Goal: Task Accomplishment & Management: Complete application form

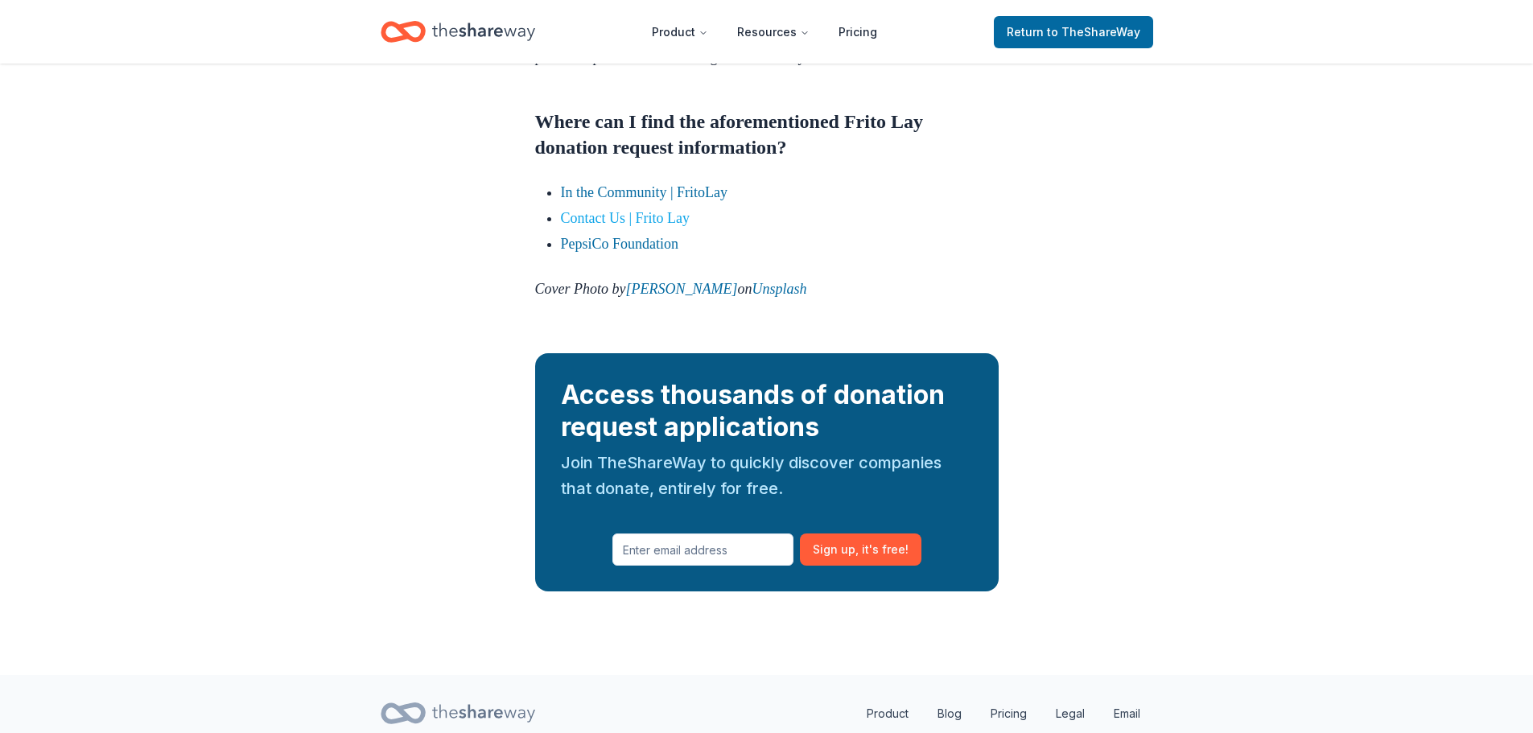
scroll to position [1932, 0]
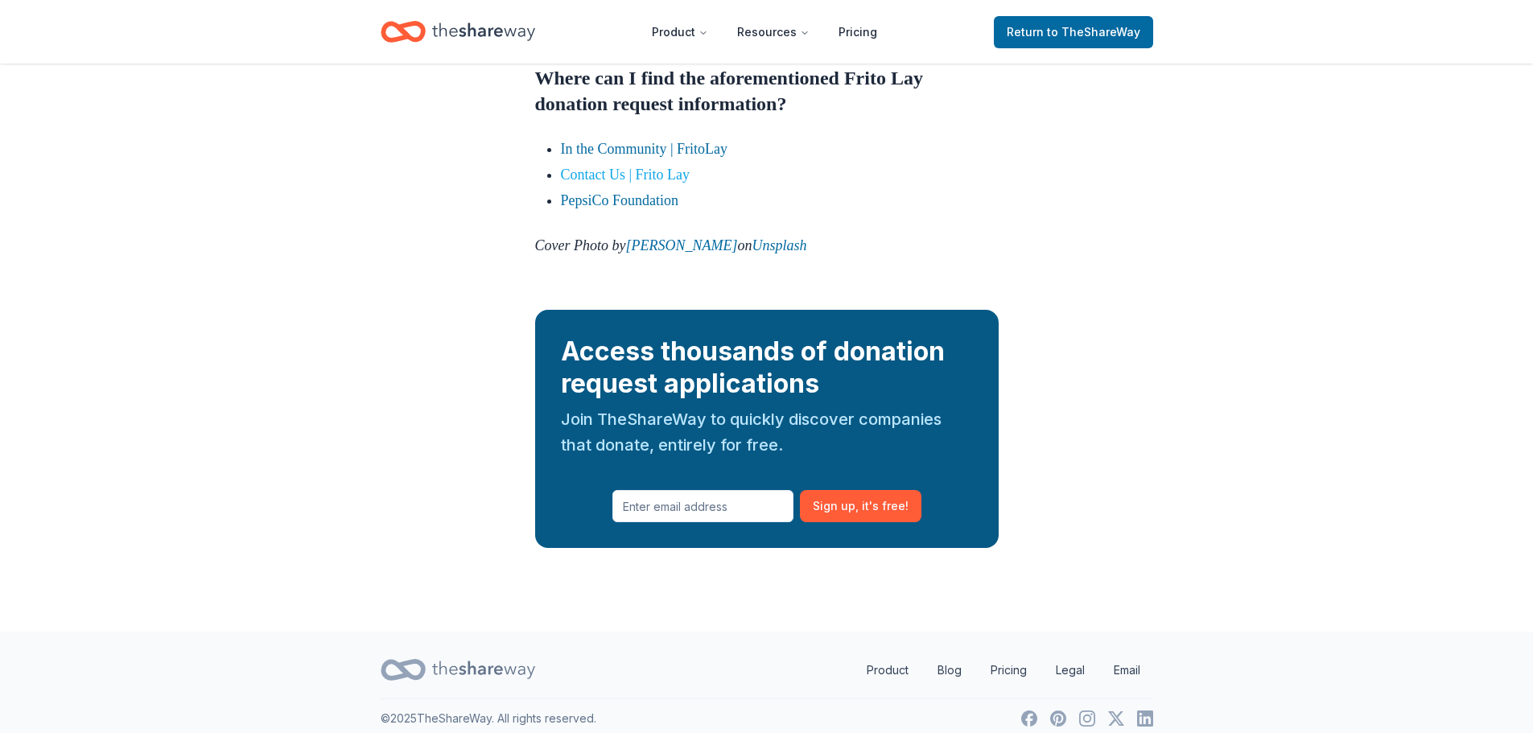
click at [606, 183] on link "Contact Us | Frito Lay" at bounding box center [626, 175] width 130 height 16
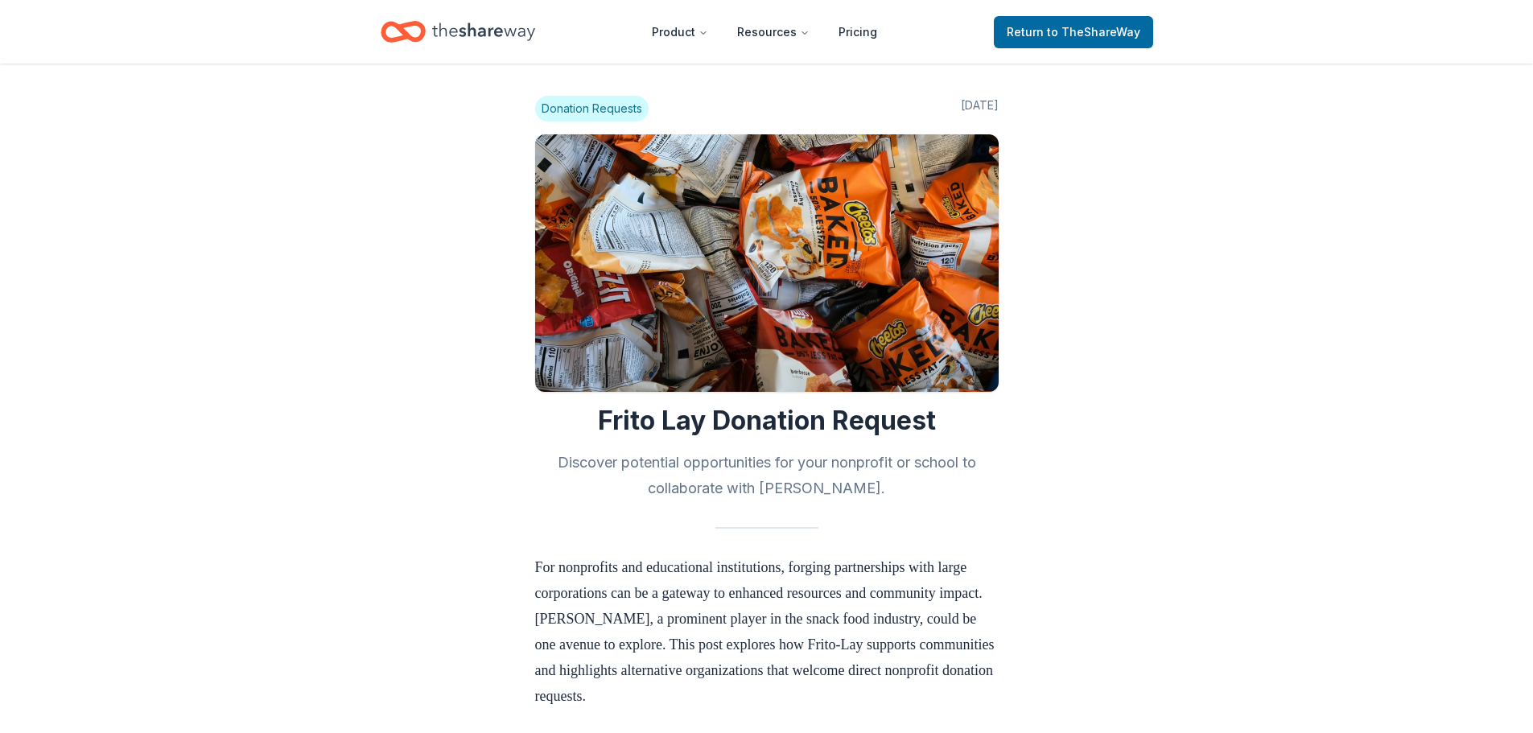
click at [609, 113] on span "Donation Requests" at bounding box center [591, 109] width 113 height 26
click at [608, 104] on span "Donation Requests" at bounding box center [591, 109] width 113 height 26
click at [1078, 23] on span "Return to TheShareWay" at bounding box center [1074, 32] width 134 height 19
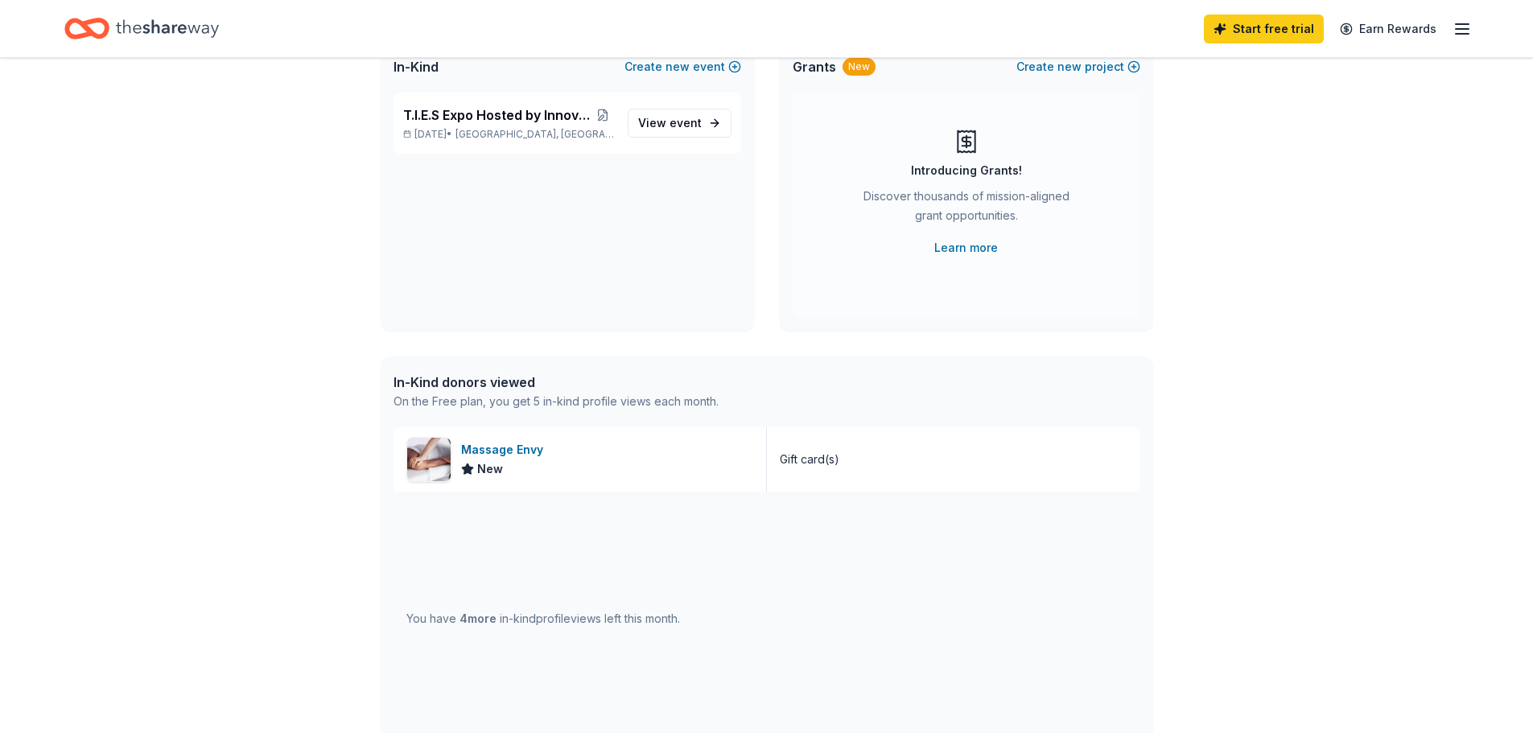
scroll to position [161, 0]
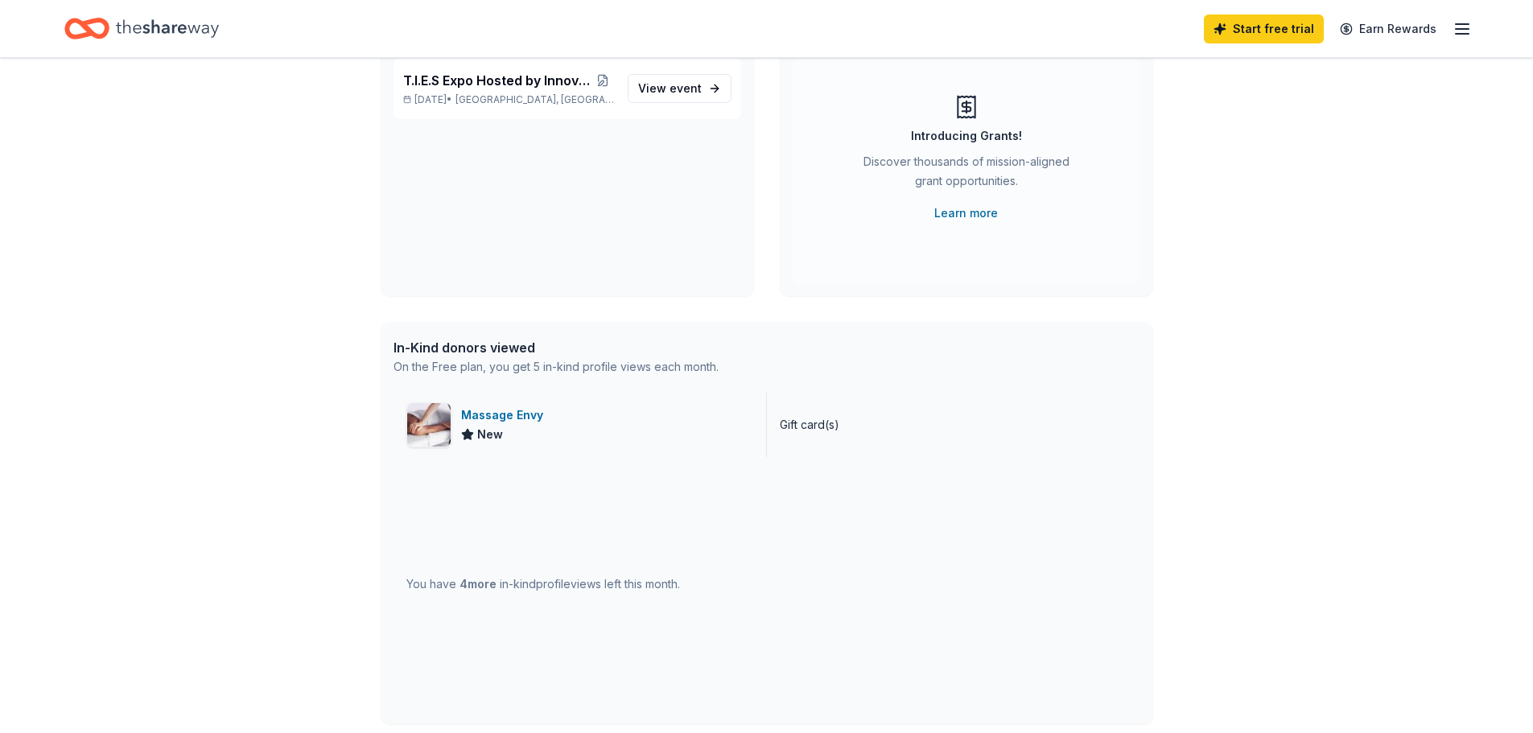
click at [501, 420] on div "Massage Envy" at bounding box center [505, 415] width 89 height 19
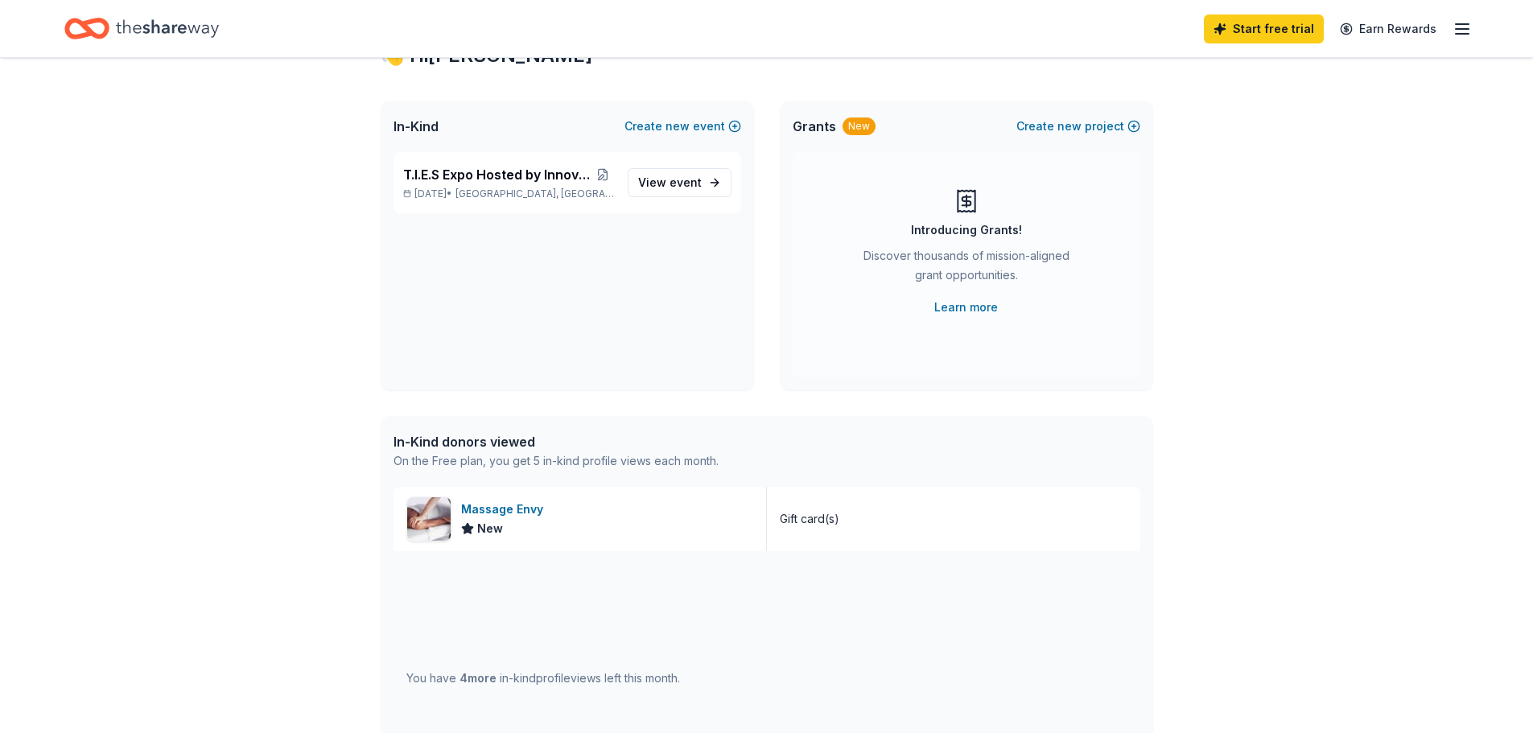
scroll to position [0, 0]
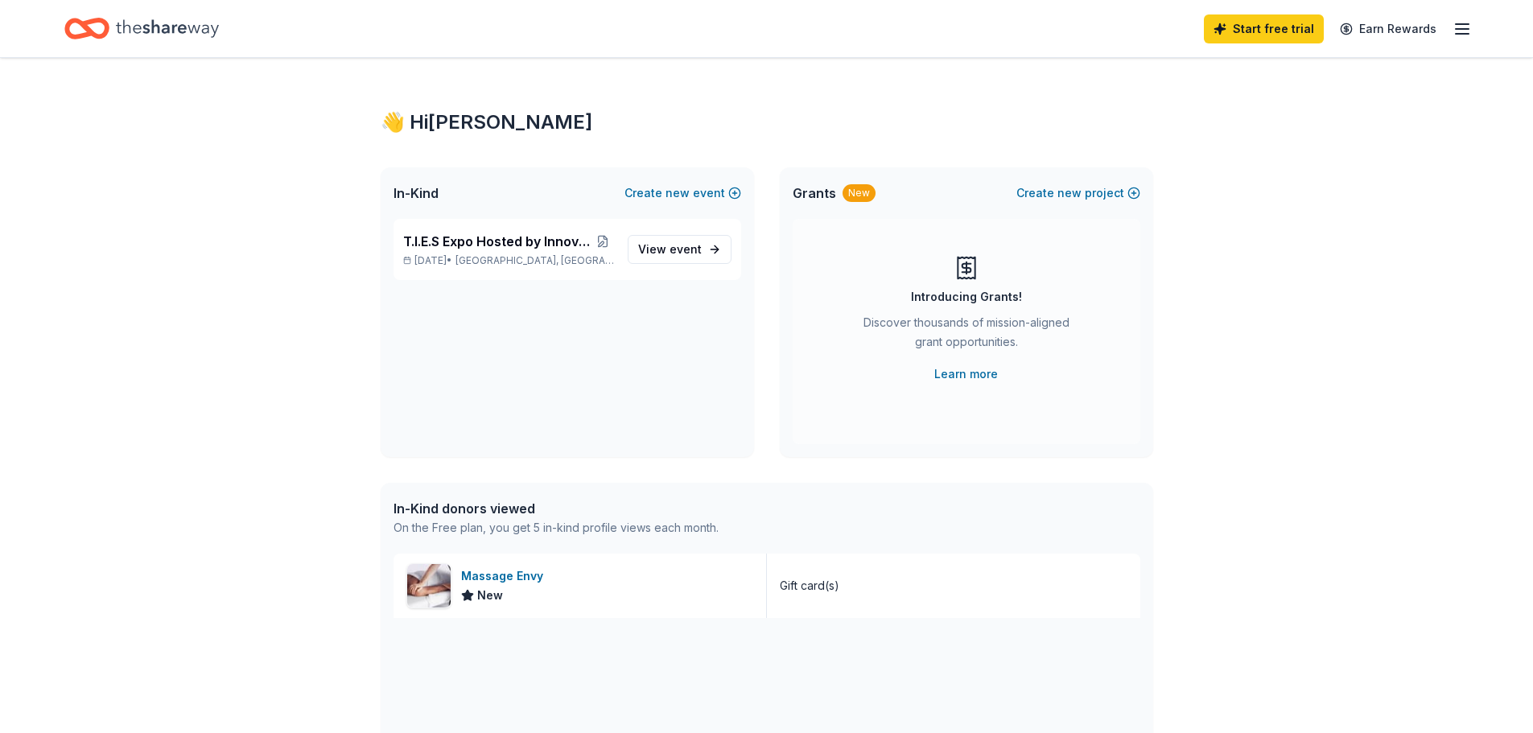
click at [433, 121] on div "👋 Hi Rachelle" at bounding box center [767, 122] width 773 height 26
click at [452, 137] on div "👋 Hi Rachelle In-Kind Create new event T.I.E.S Expo Hosted by Innovative Learni…" at bounding box center [767, 620] width 824 height 1124
click at [130, 35] on icon "Home" at bounding box center [167, 28] width 103 height 33
click at [75, 18] on icon "Home" at bounding box center [86, 29] width 45 height 38
click at [662, 248] on span "View event" at bounding box center [670, 249] width 64 height 19
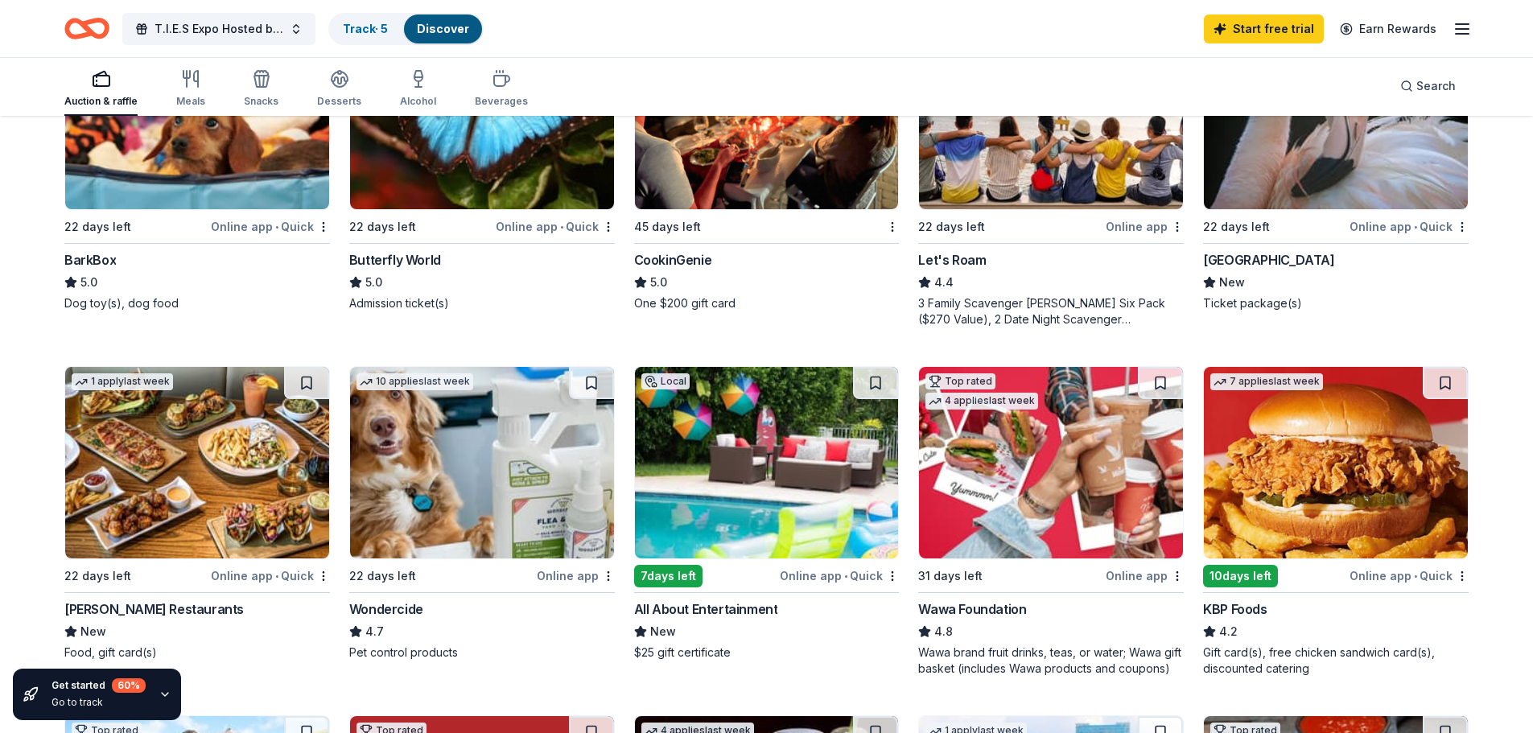
scroll to position [398, 0]
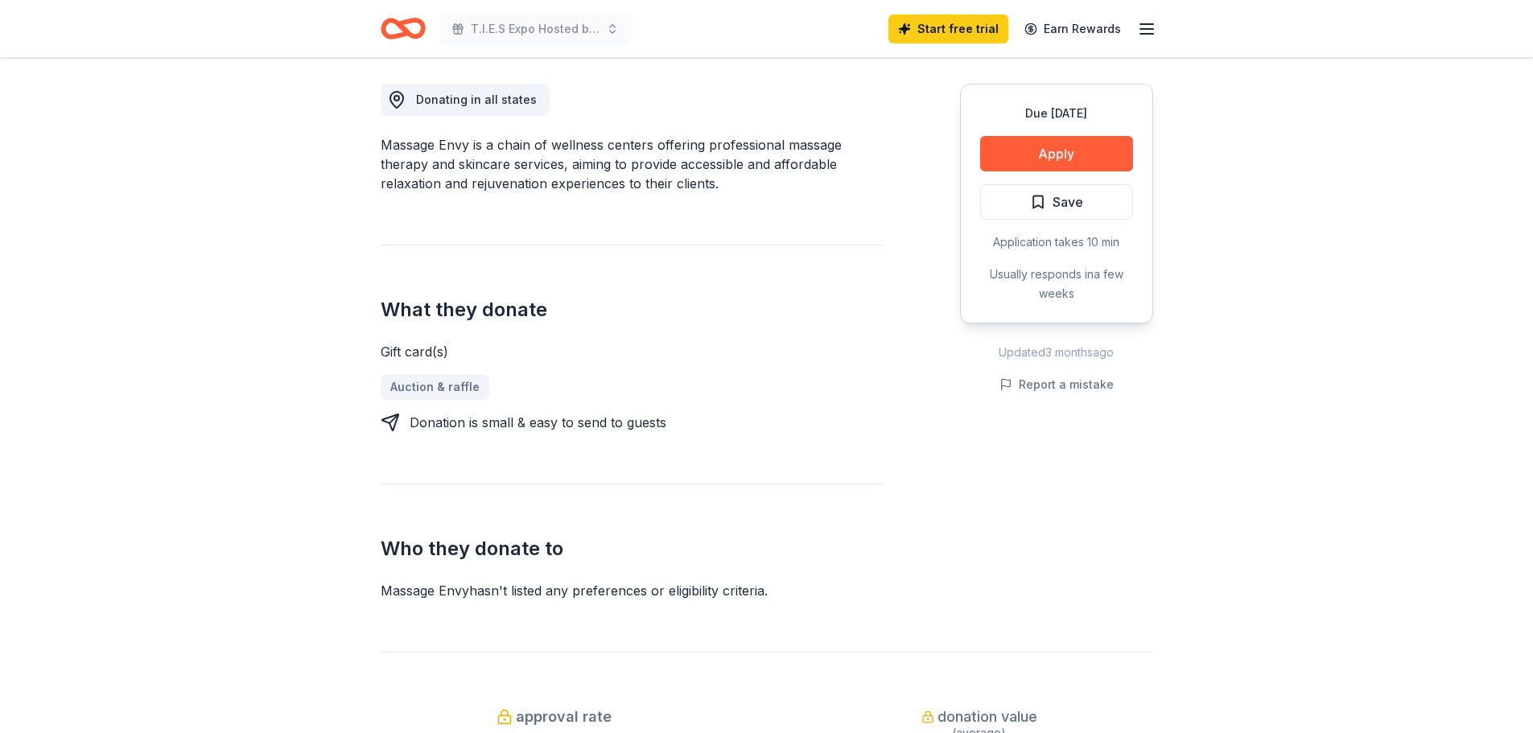
scroll to position [483, 0]
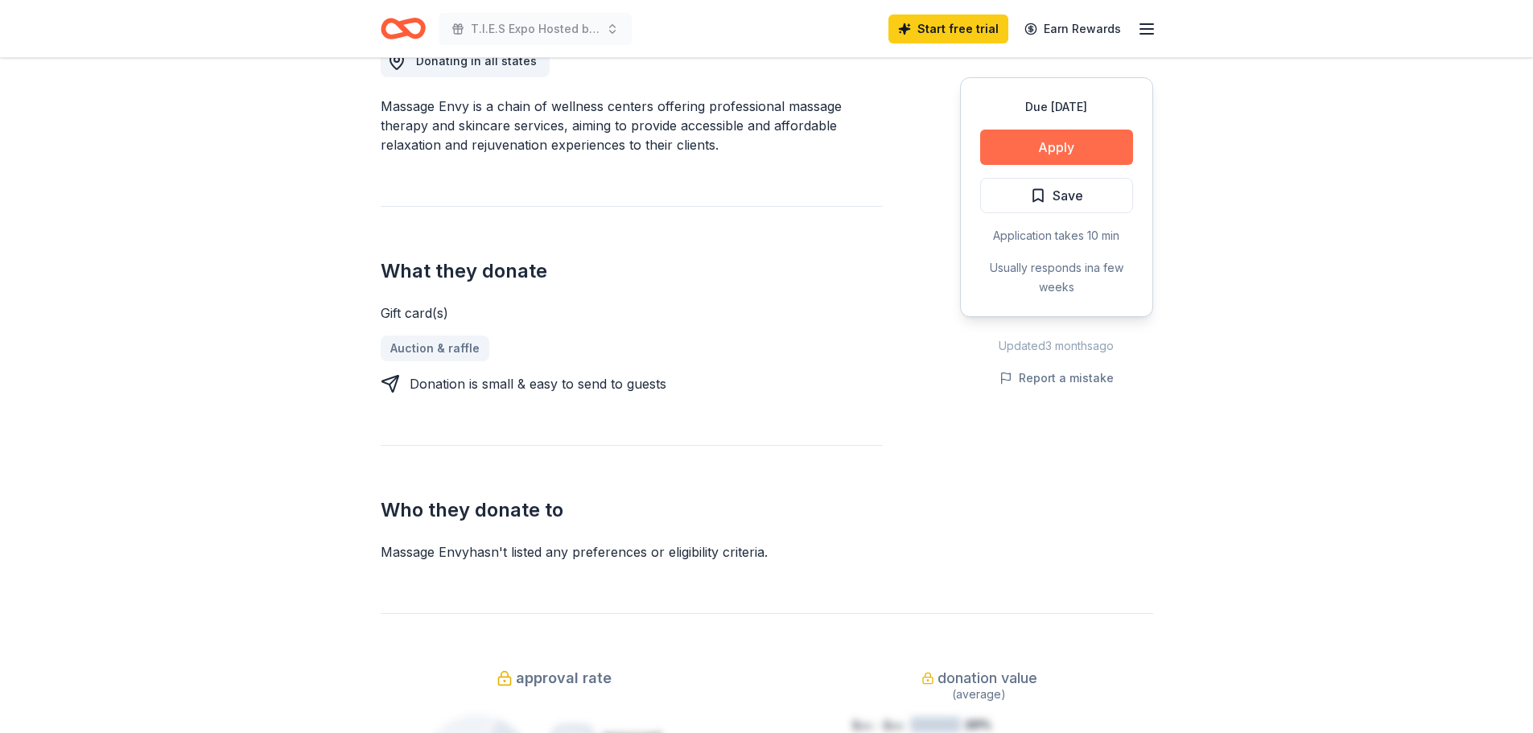
click at [1047, 149] on button "Apply" at bounding box center [1056, 147] width 153 height 35
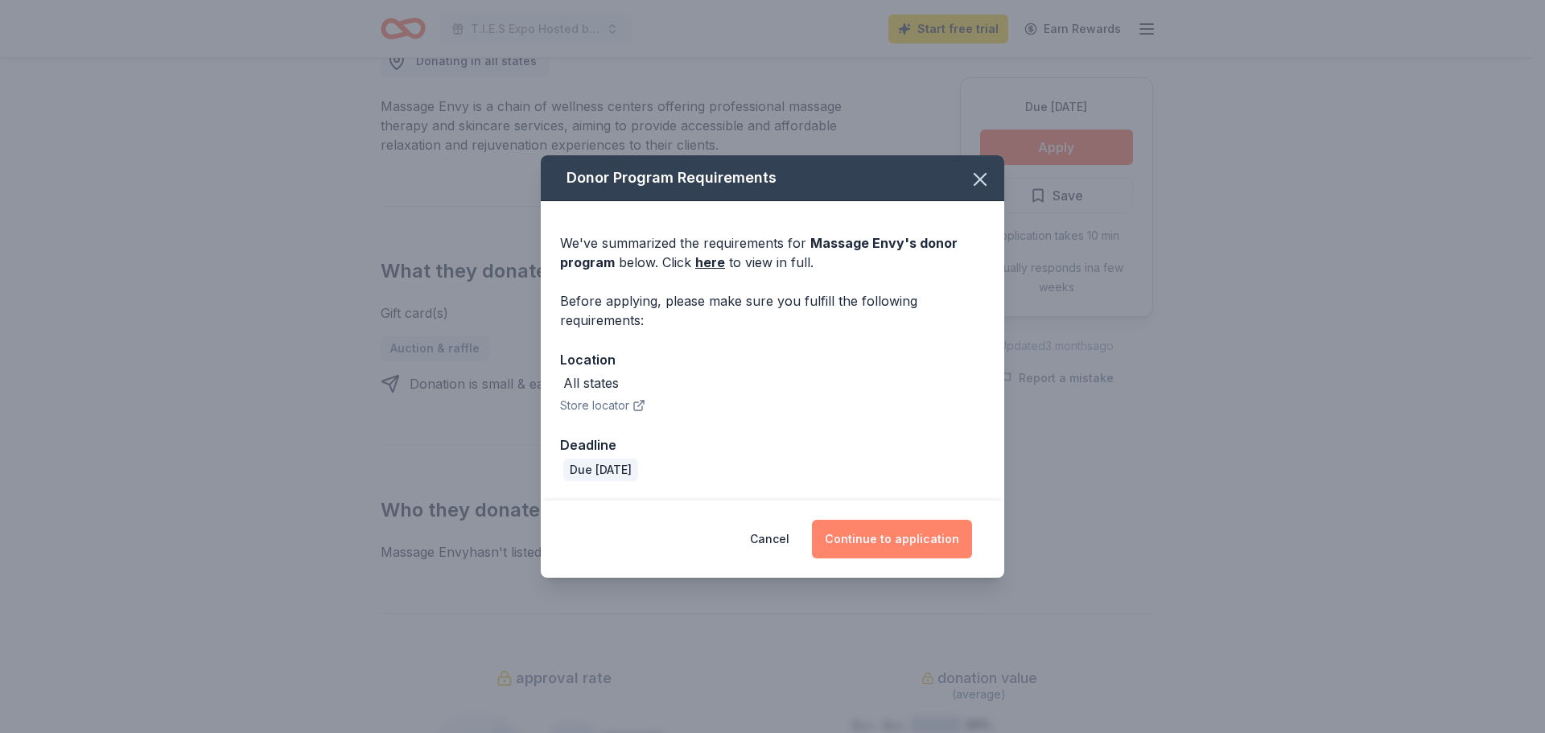
click at [901, 541] on button "Continue to application" at bounding box center [892, 539] width 160 height 39
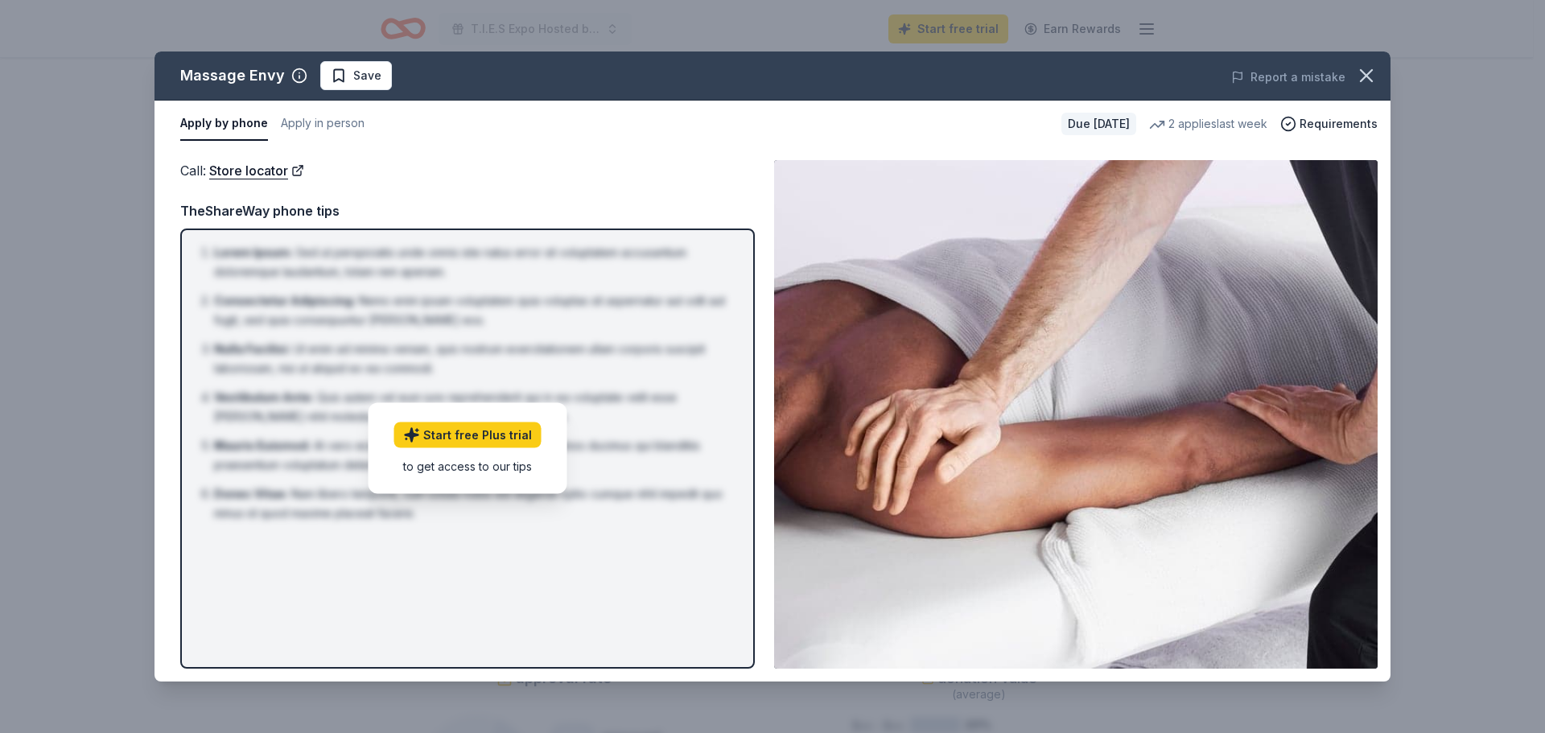
click at [213, 129] on button "Apply by phone" at bounding box center [224, 124] width 88 height 34
click at [1359, 80] on icon "button" at bounding box center [1366, 75] width 23 height 23
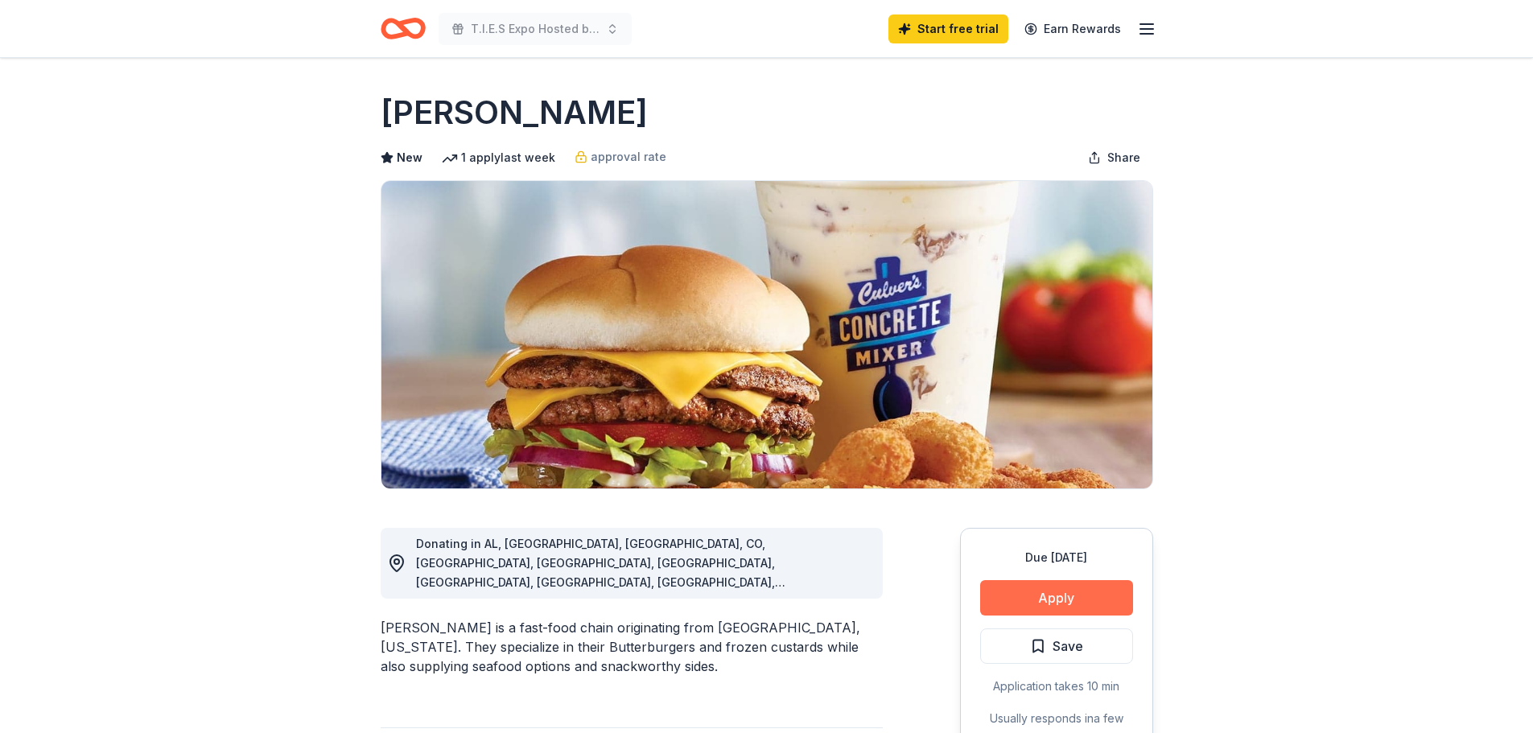
click at [1051, 602] on button "Apply" at bounding box center [1056, 597] width 153 height 35
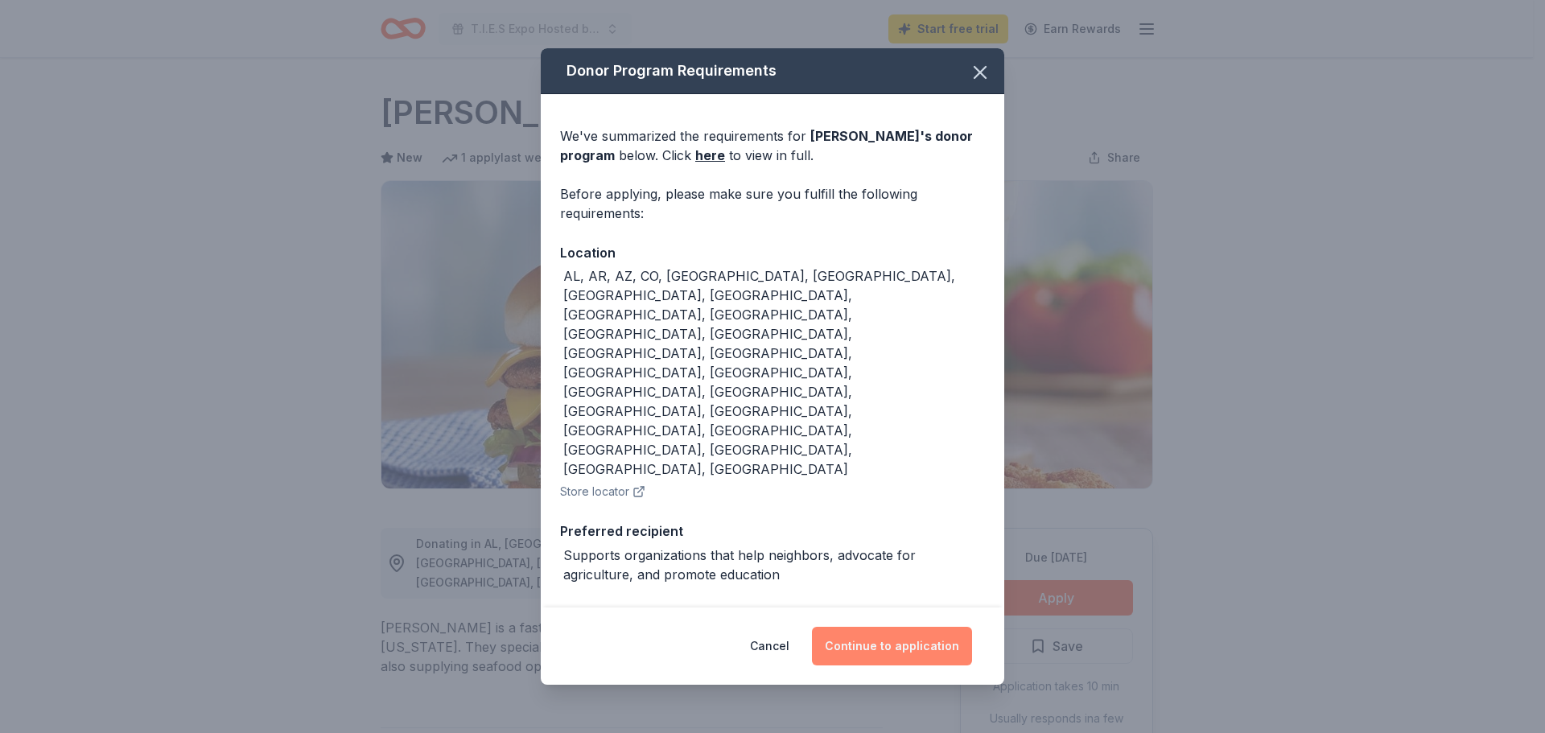
click at [873, 627] on button "Continue to application" at bounding box center [892, 646] width 160 height 39
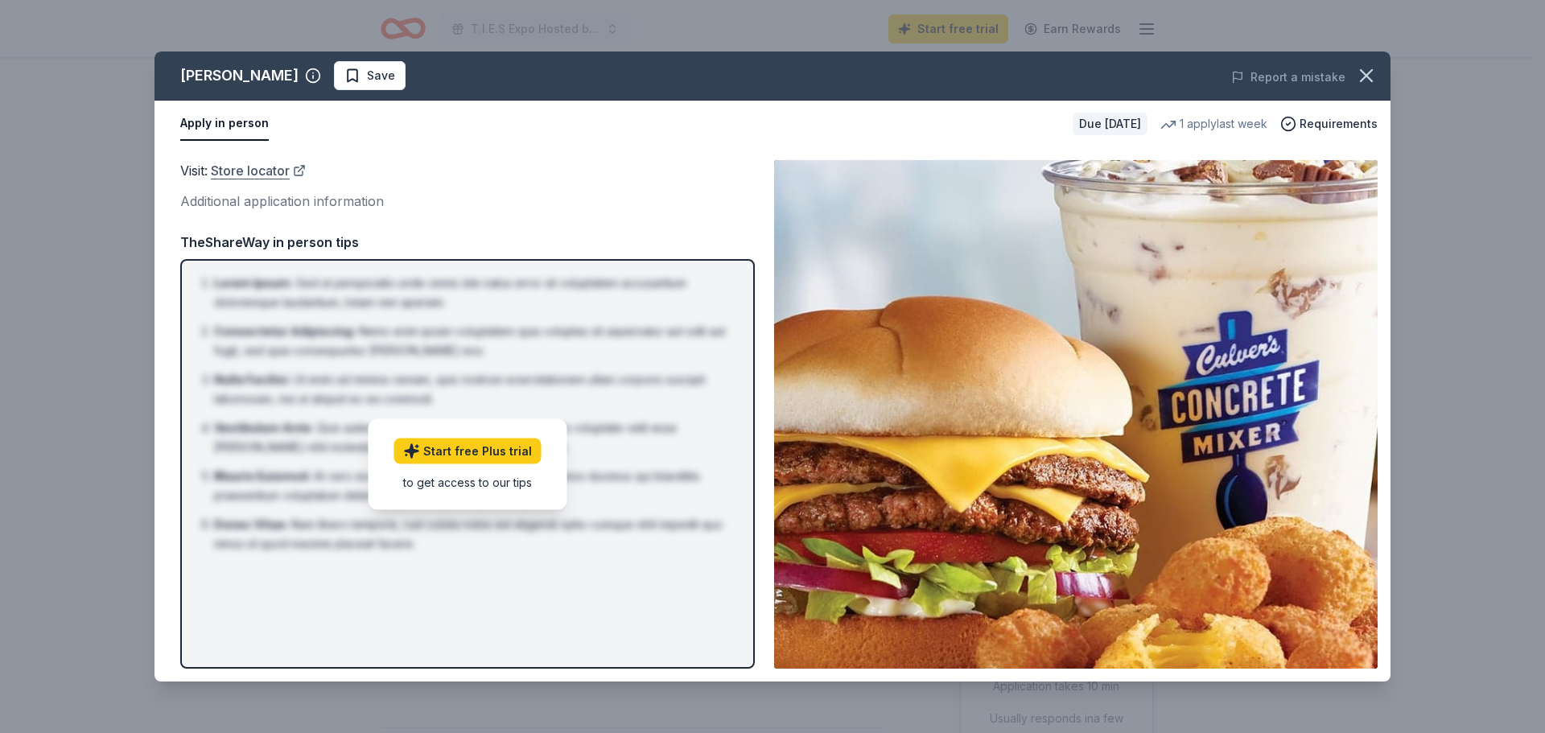
click at [278, 174] on link "Store locator" at bounding box center [258, 170] width 95 height 21
click at [1376, 74] on icon "button" at bounding box center [1366, 75] width 23 height 23
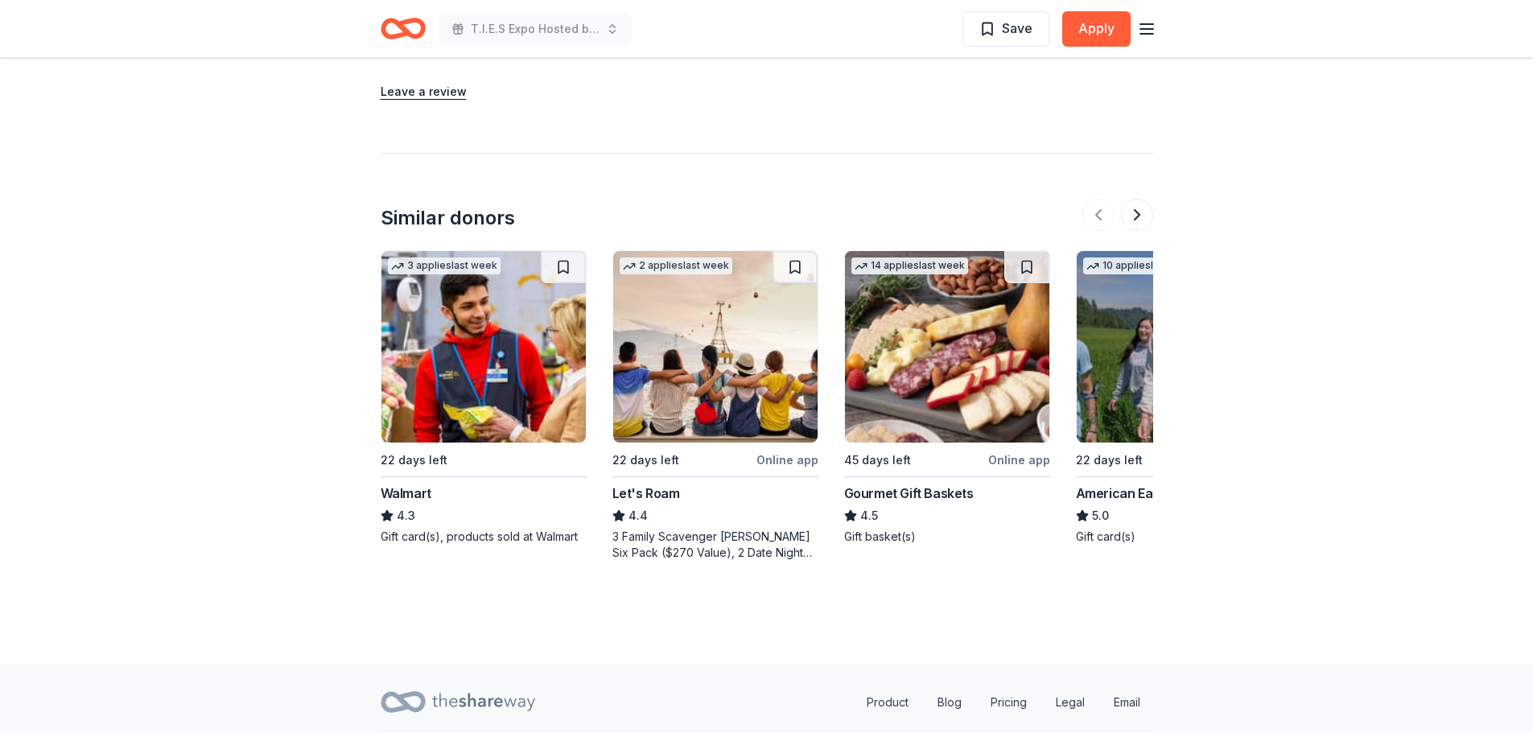
scroll to position [1637, 0]
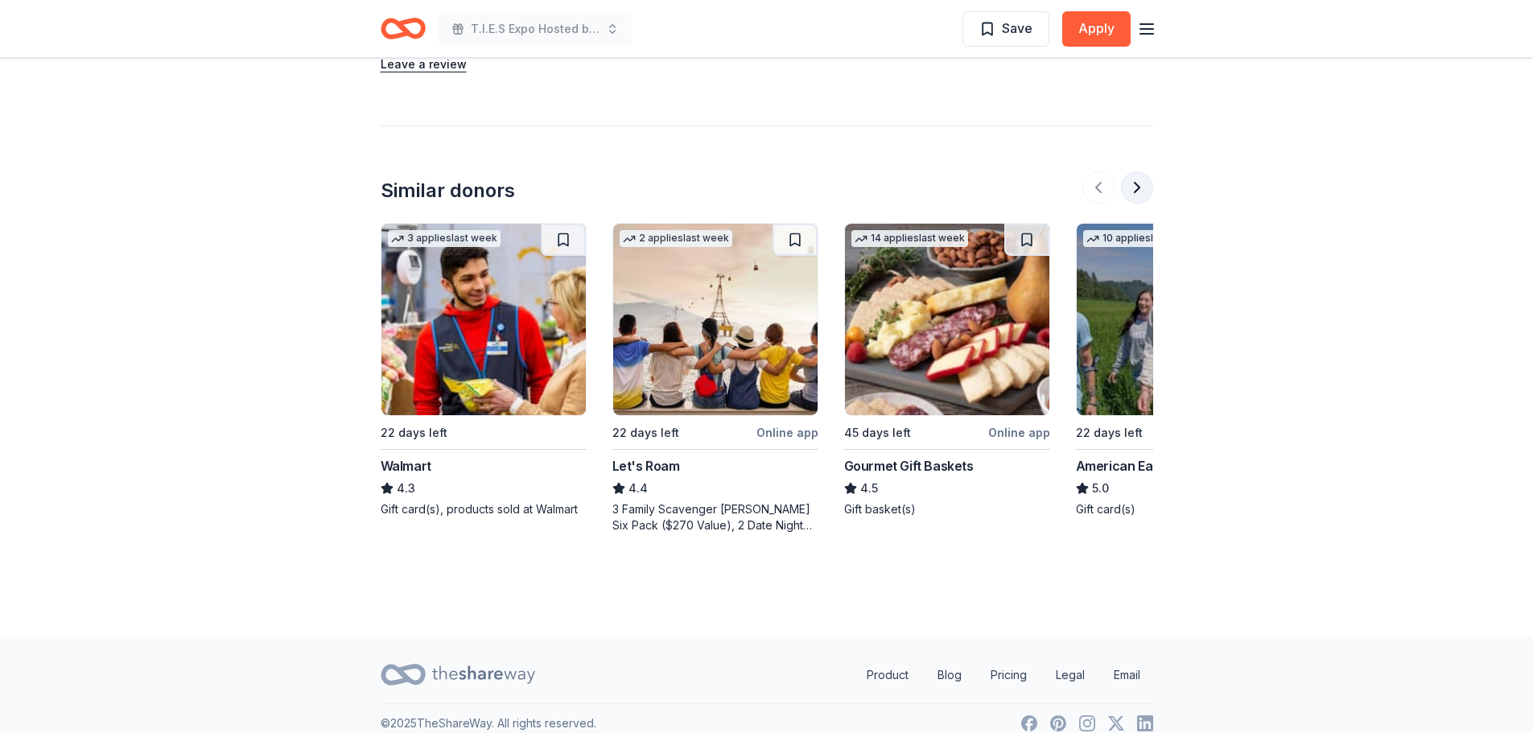
click at [1149, 172] on button at bounding box center [1137, 187] width 32 height 32
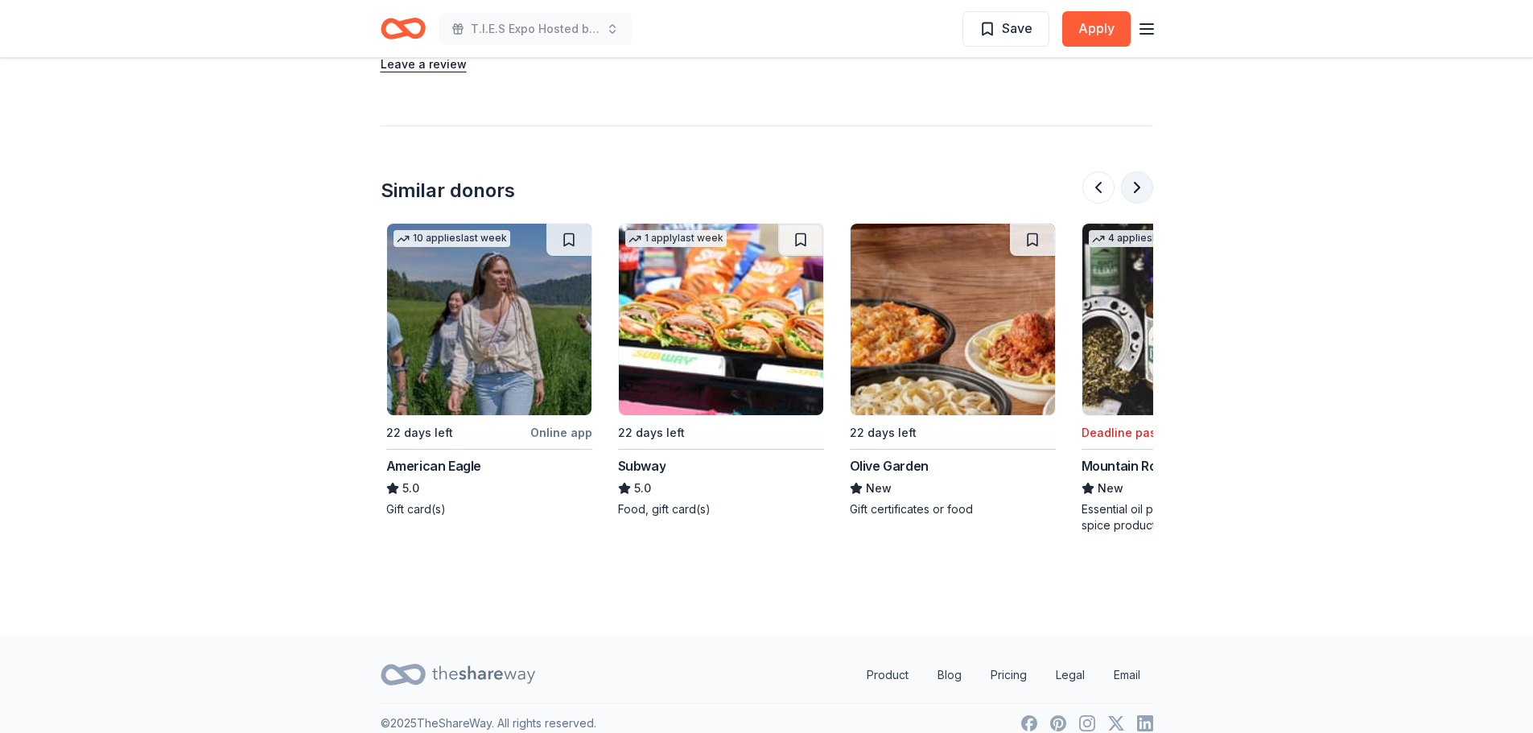
scroll to position [0, 695]
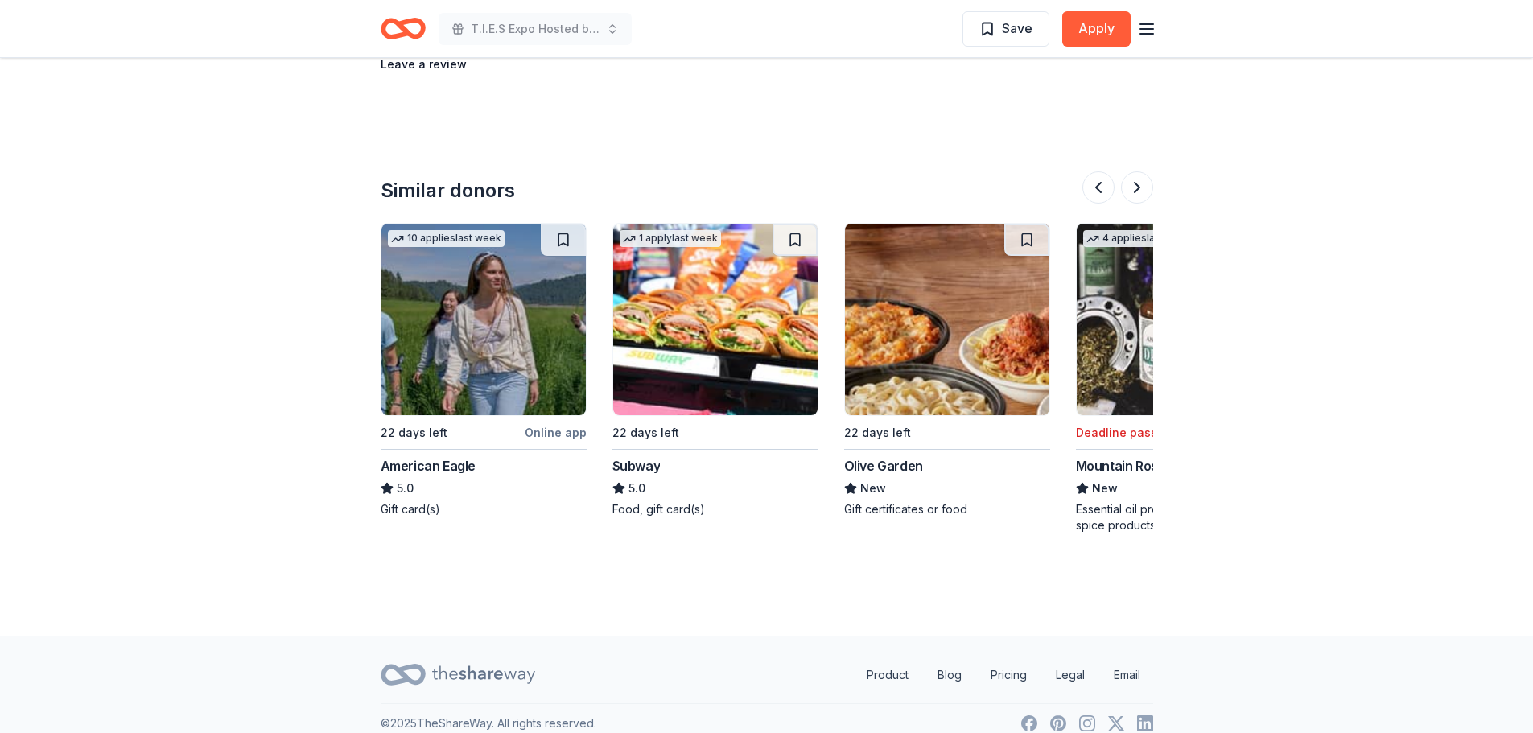
click at [698, 398] on div "1 apply last week 22 days left Subway 5.0 Food, gift card(s)" at bounding box center [716, 370] width 206 height 295
click at [1136, 171] on button at bounding box center [1137, 187] width 32 height 32
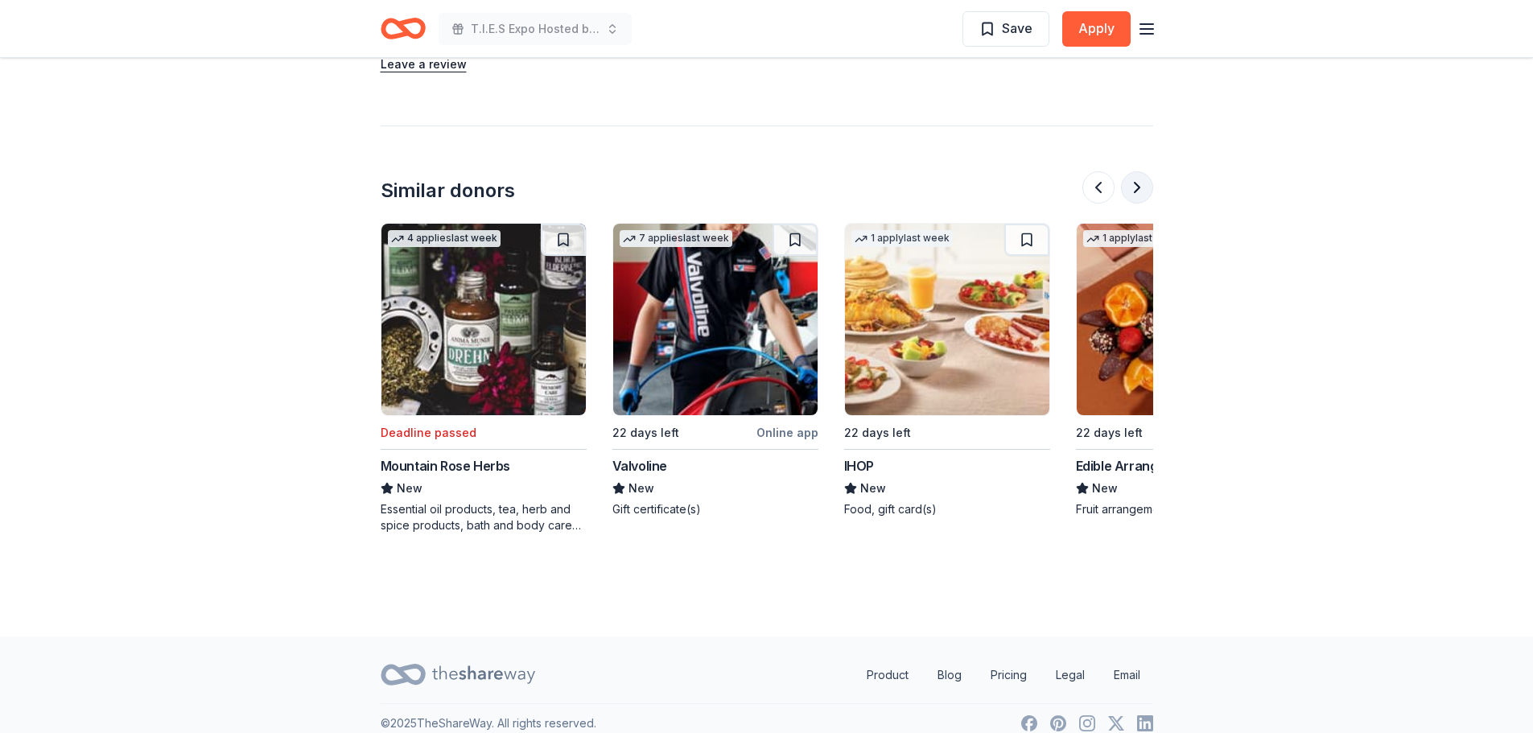
click at [1136, 171] on button at bounding box center [1137, 187] width 32 height 32
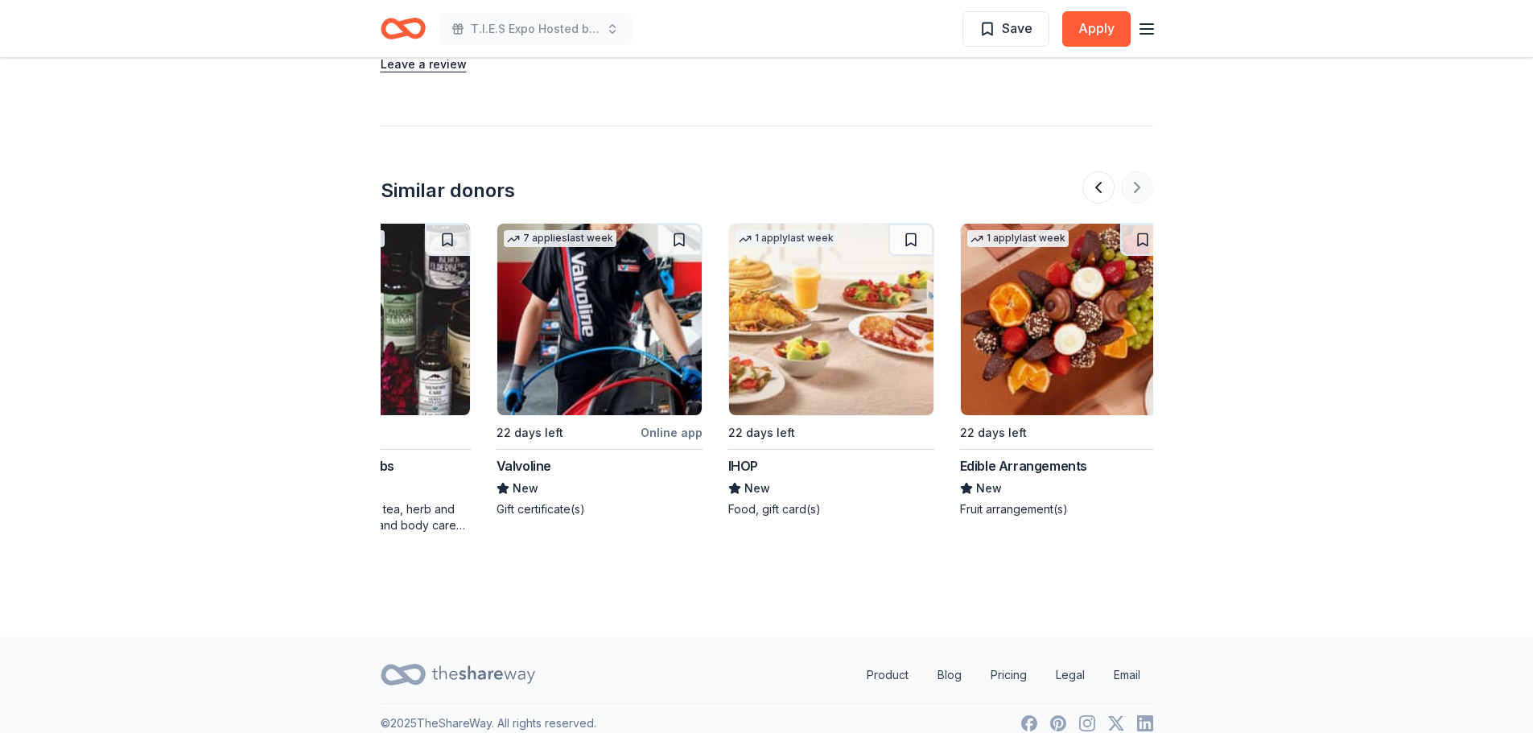
scroll to position [0, 1520]
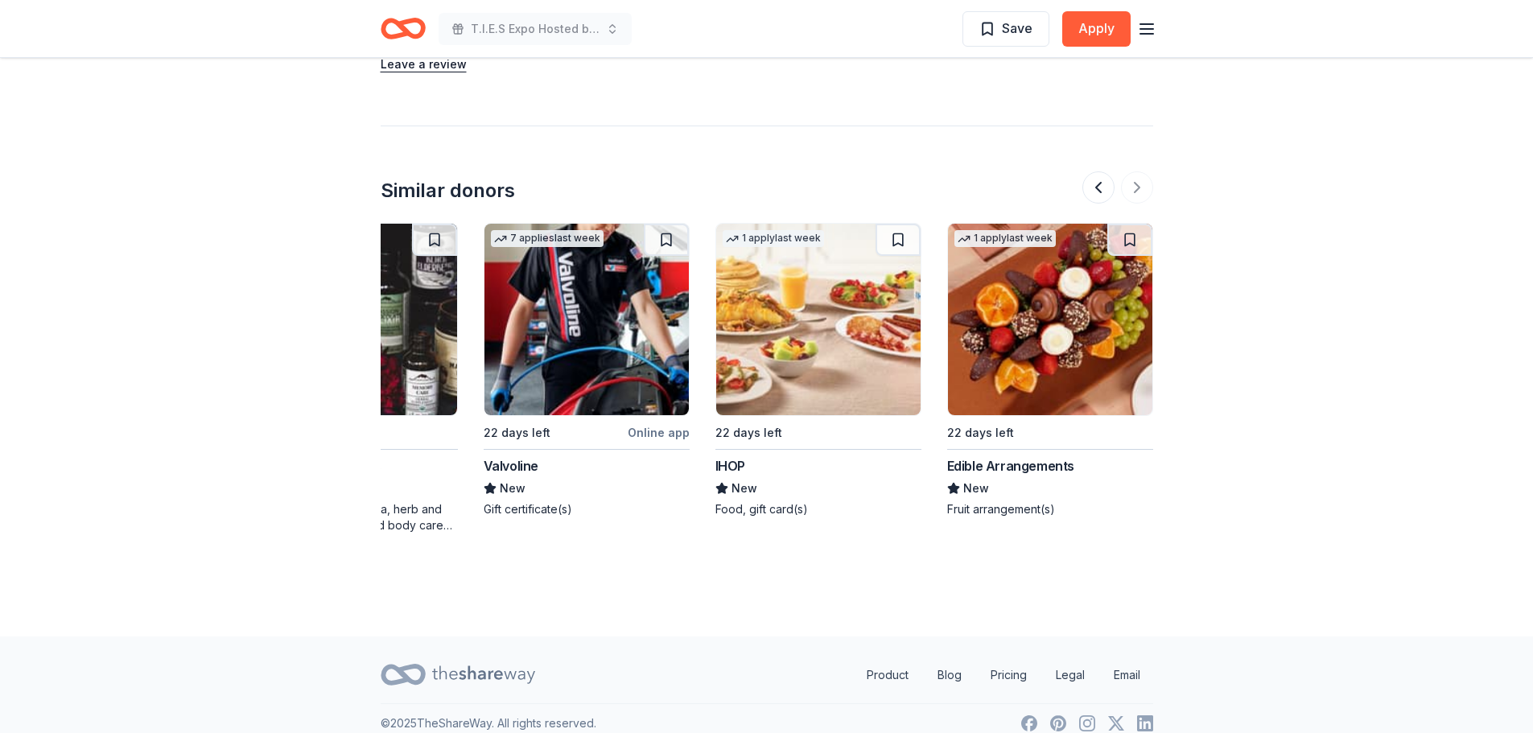
click at [995, 456] on div "Edible Arrangements" at bounding box center [1010, 465] width 127 height 19
click at [733, 479] on span "New" at bounding box center [745, 488] width 26 height 19
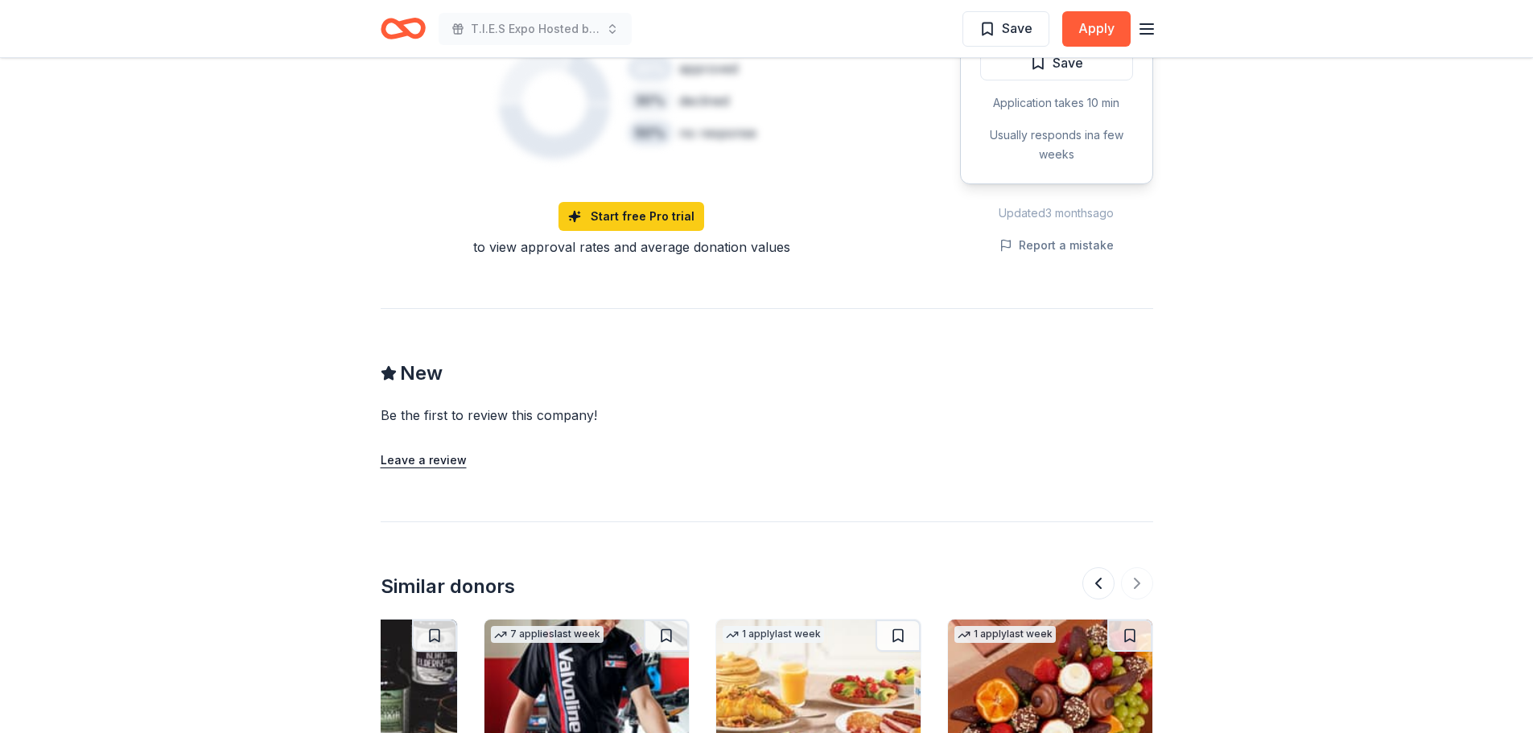
scroll to position [1235, 0]
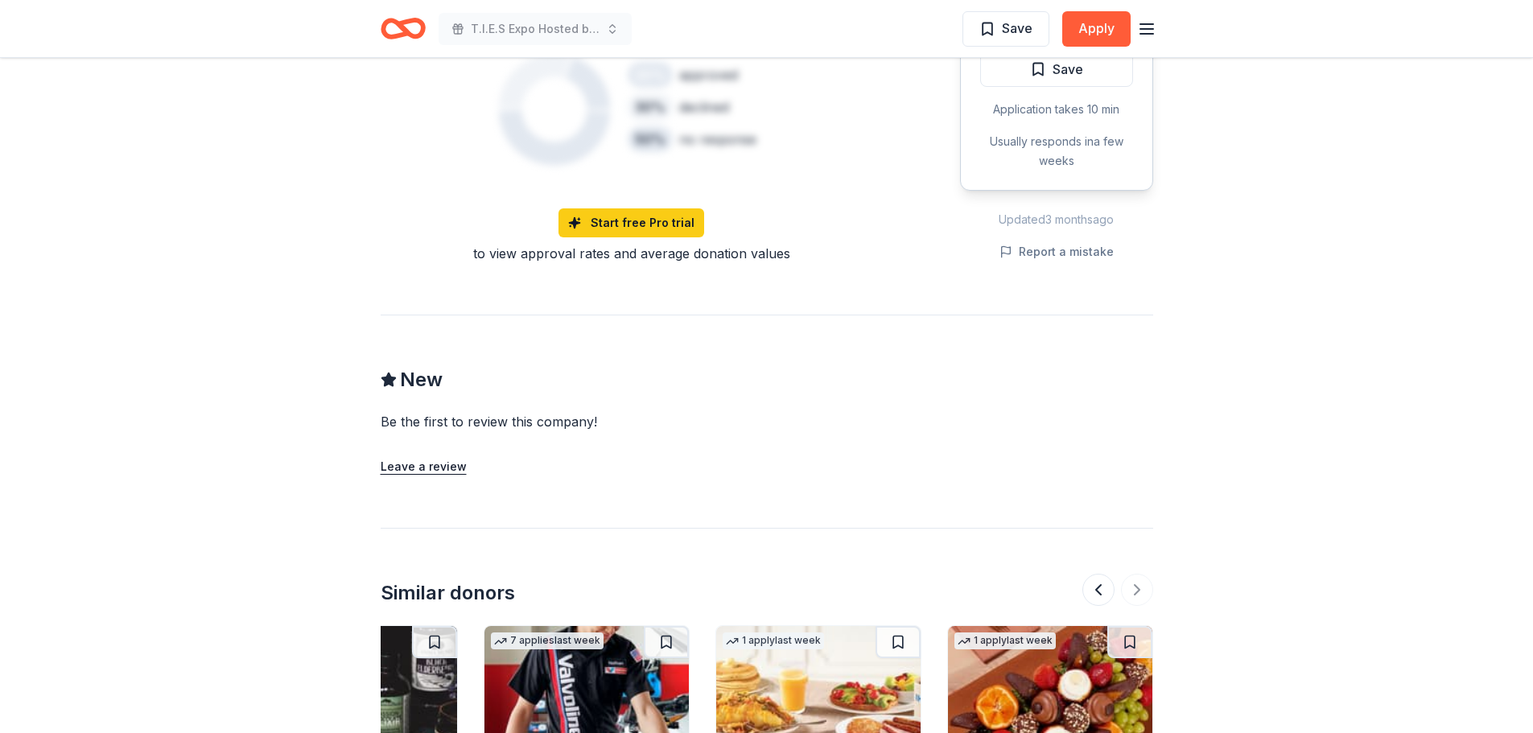
click at [404, 30] on icon "Home" at bounding box center [410, 28] width 25 height 16
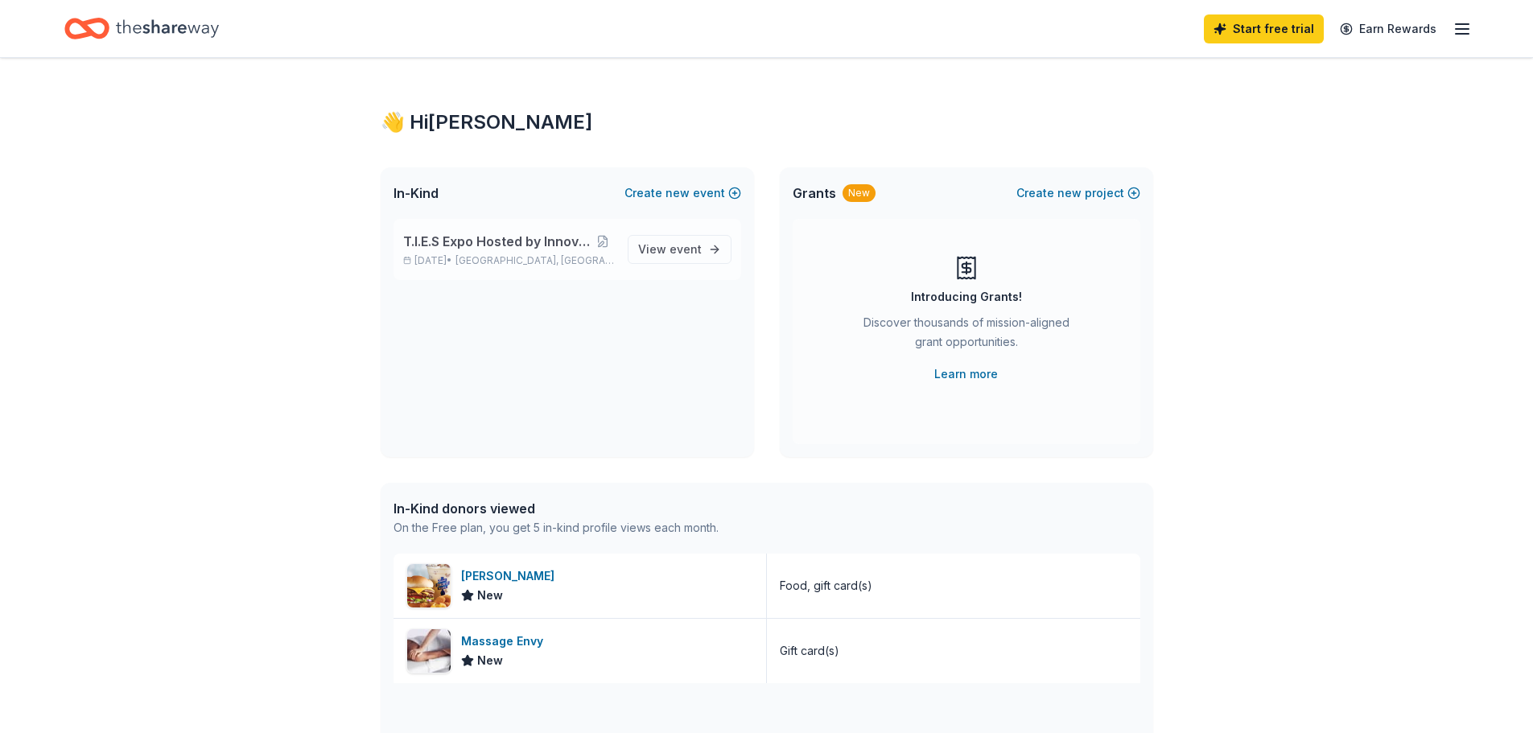
click at [503, 250] on span "T.I.E.S Expo Hosted by Innovative Learning" at bounding box center [497, 241] width 189 height 19
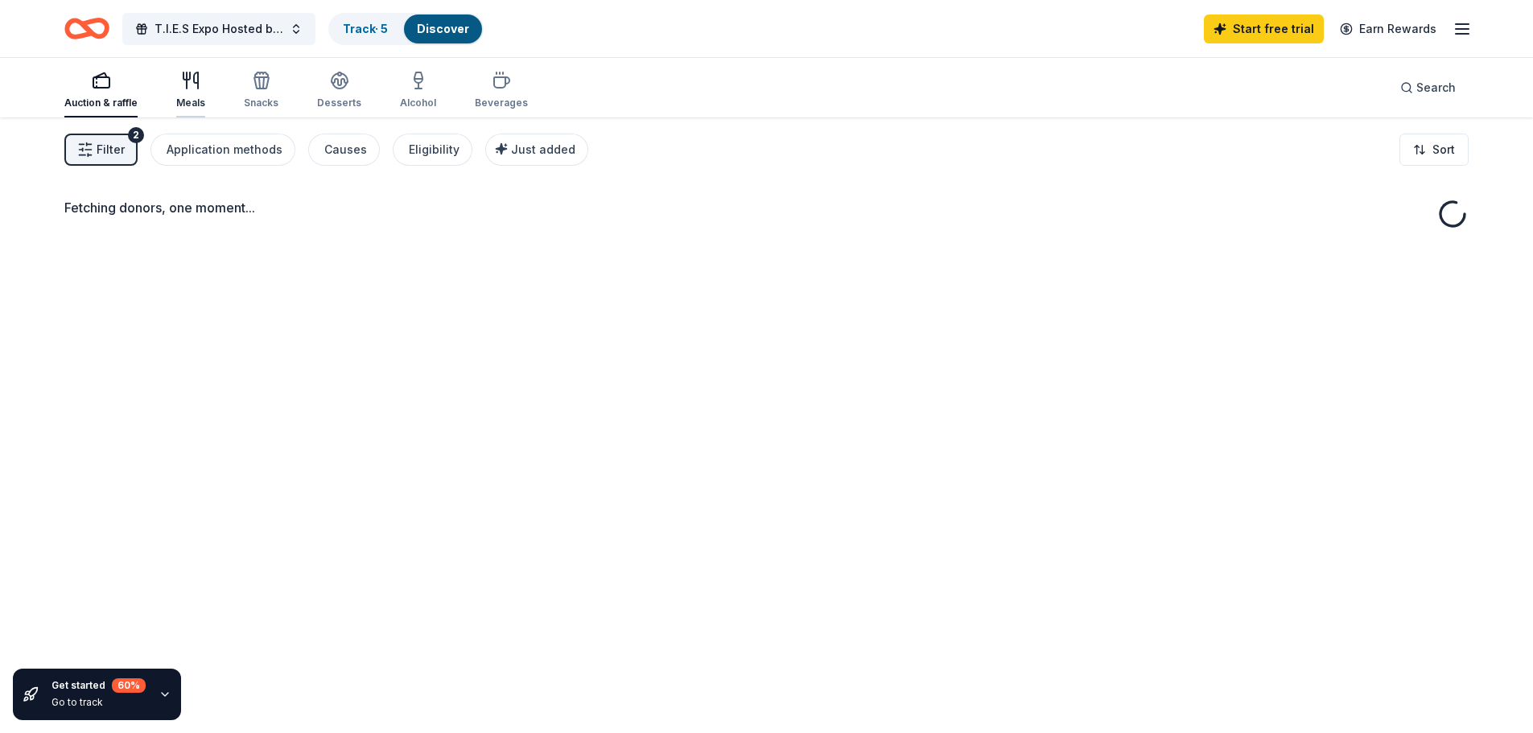
click at [189, 82] on icon "button" at bounding box center [190, 80] width 19 height 19
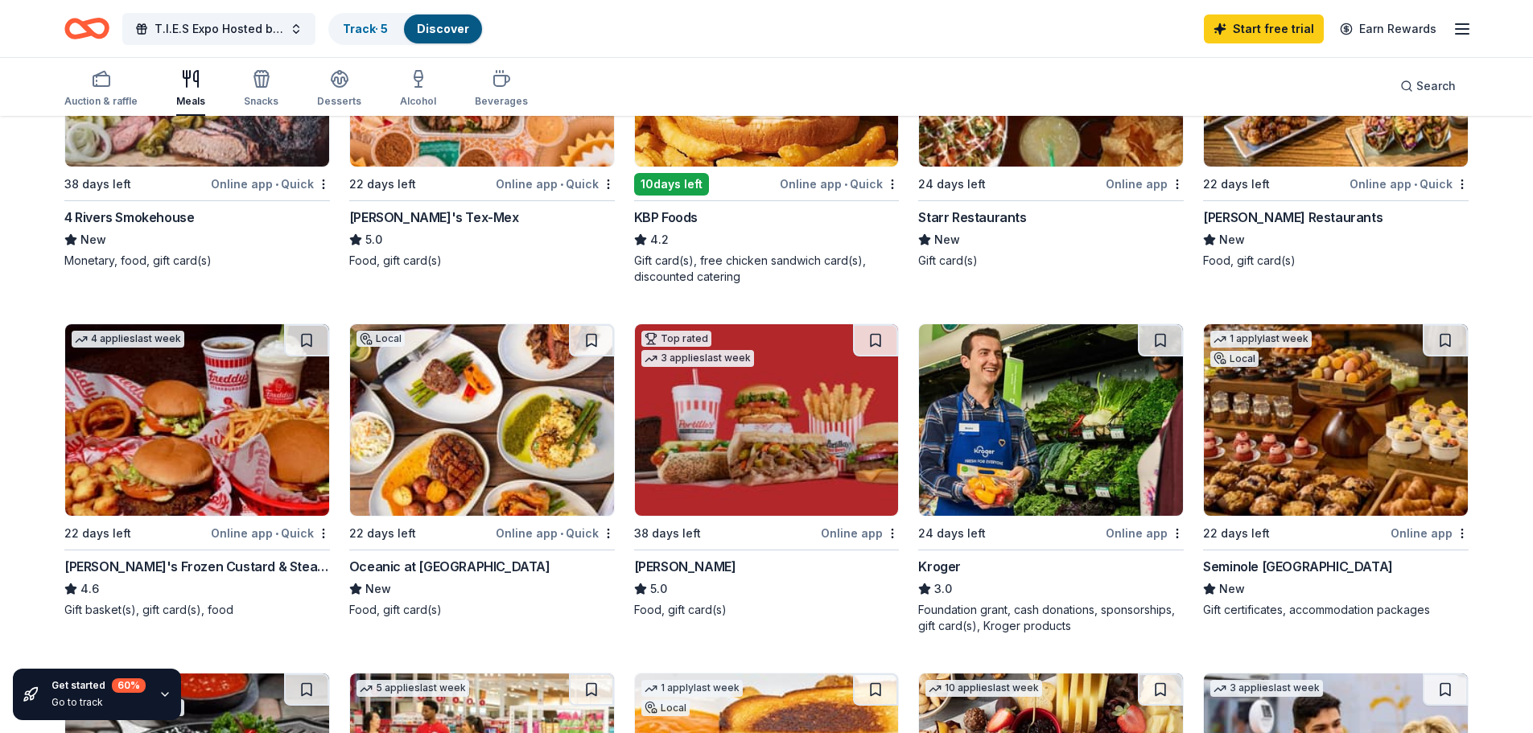
scroll to position [724, 0]
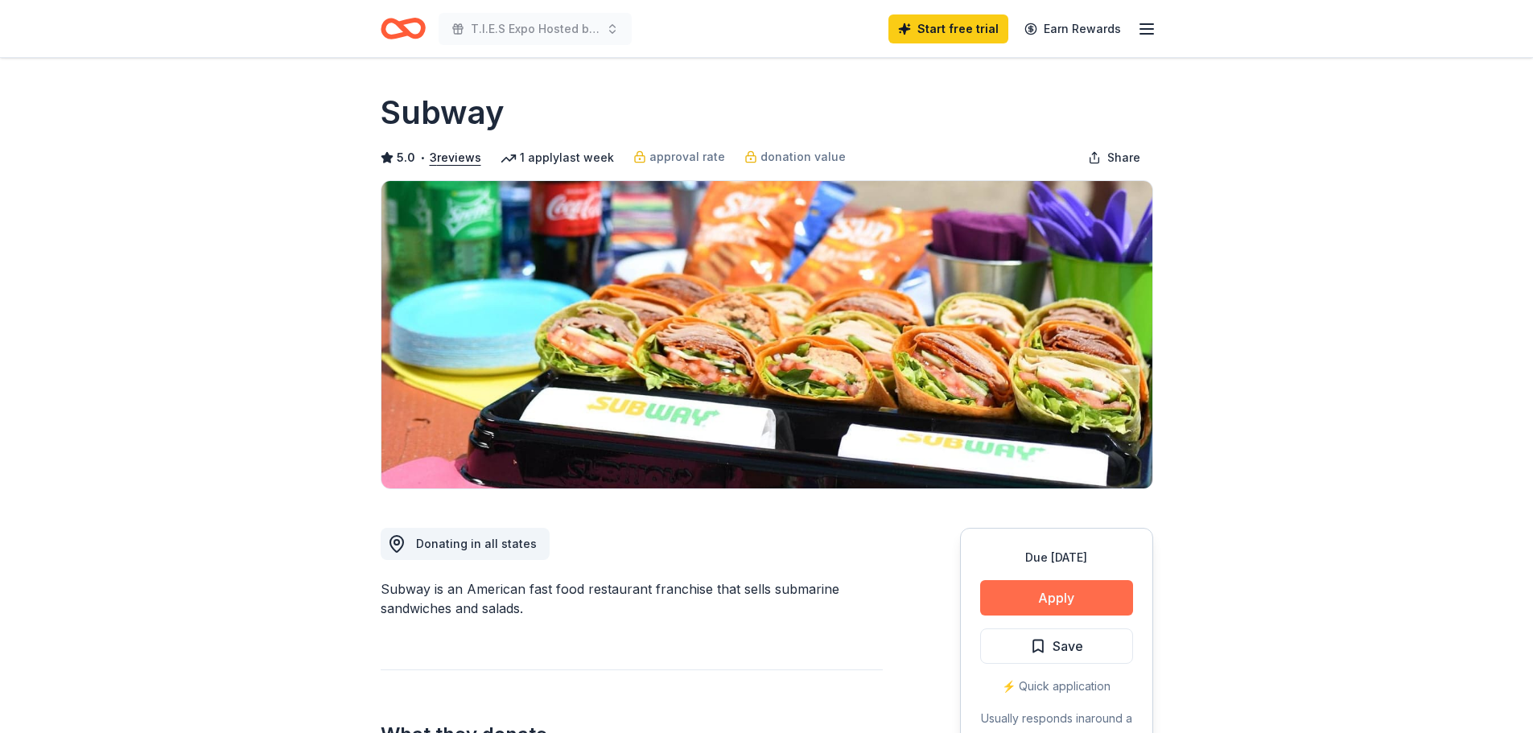
click at [1066, 595] on button "Apply" at bounding box center [1056, 597] width 153 height 35
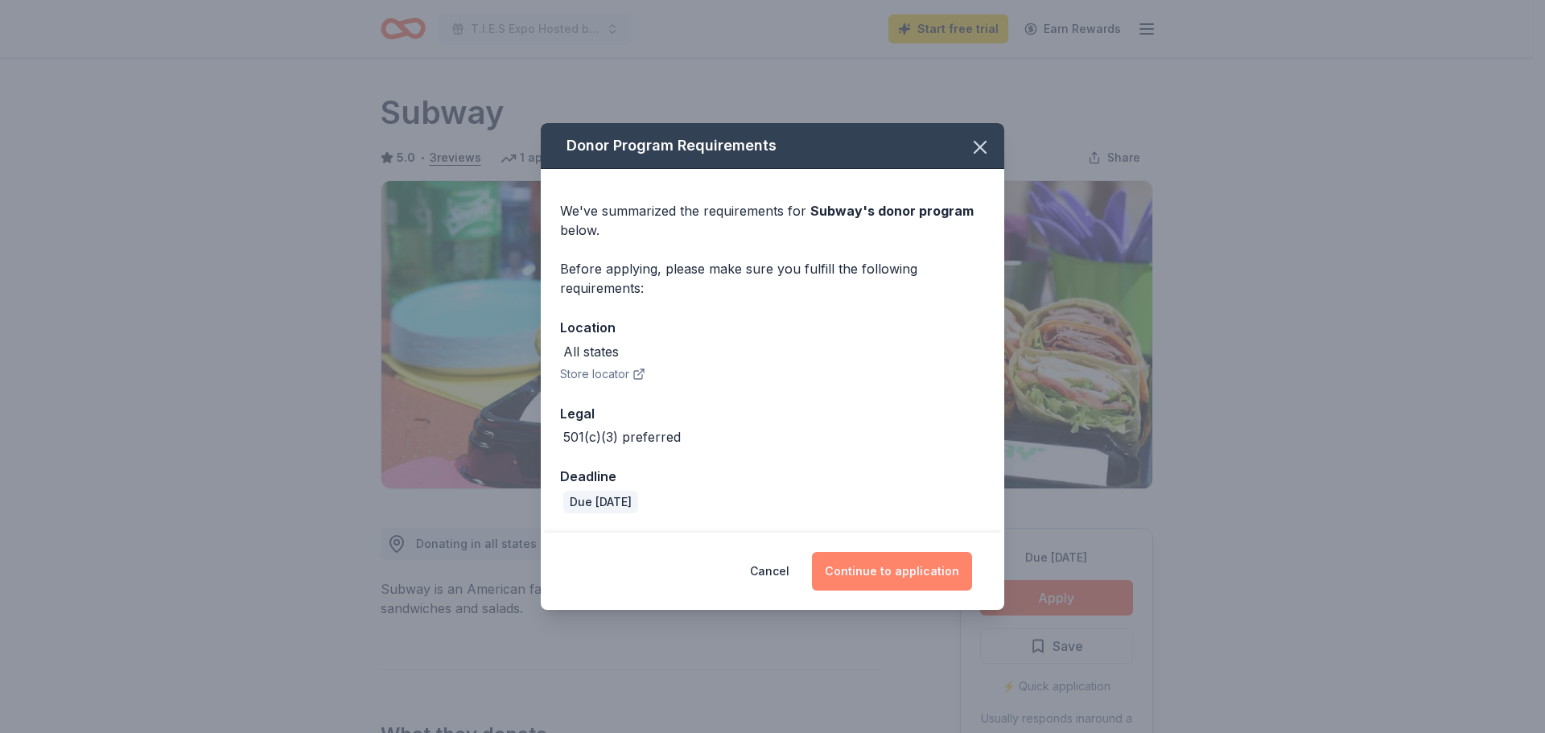
click at [873, 571] on button "Continue to application" at bounding box center [892, 571] width 160 height 39
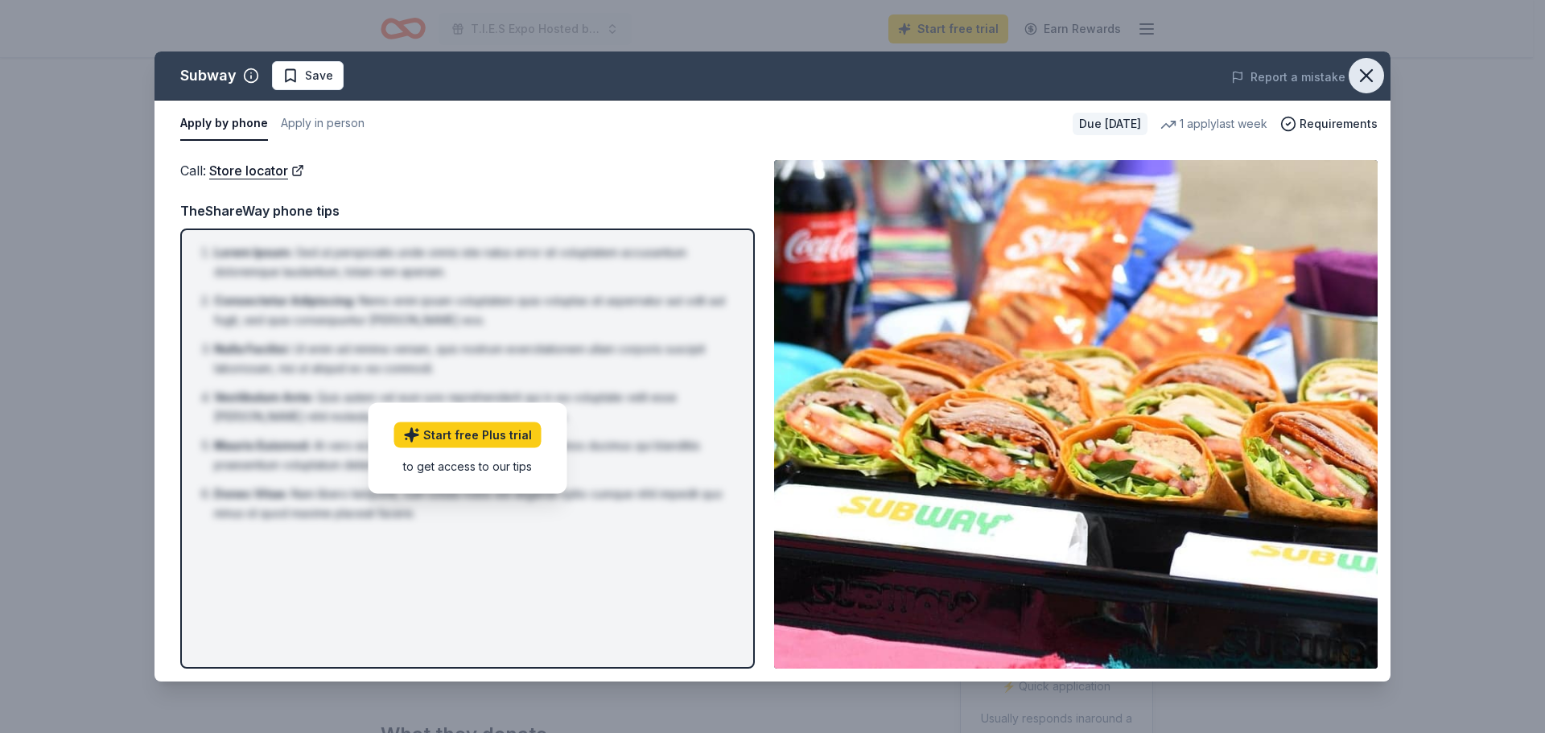
click at [1355, 74] on button "button" at bounding box center [1366, 75] width 35 height 35
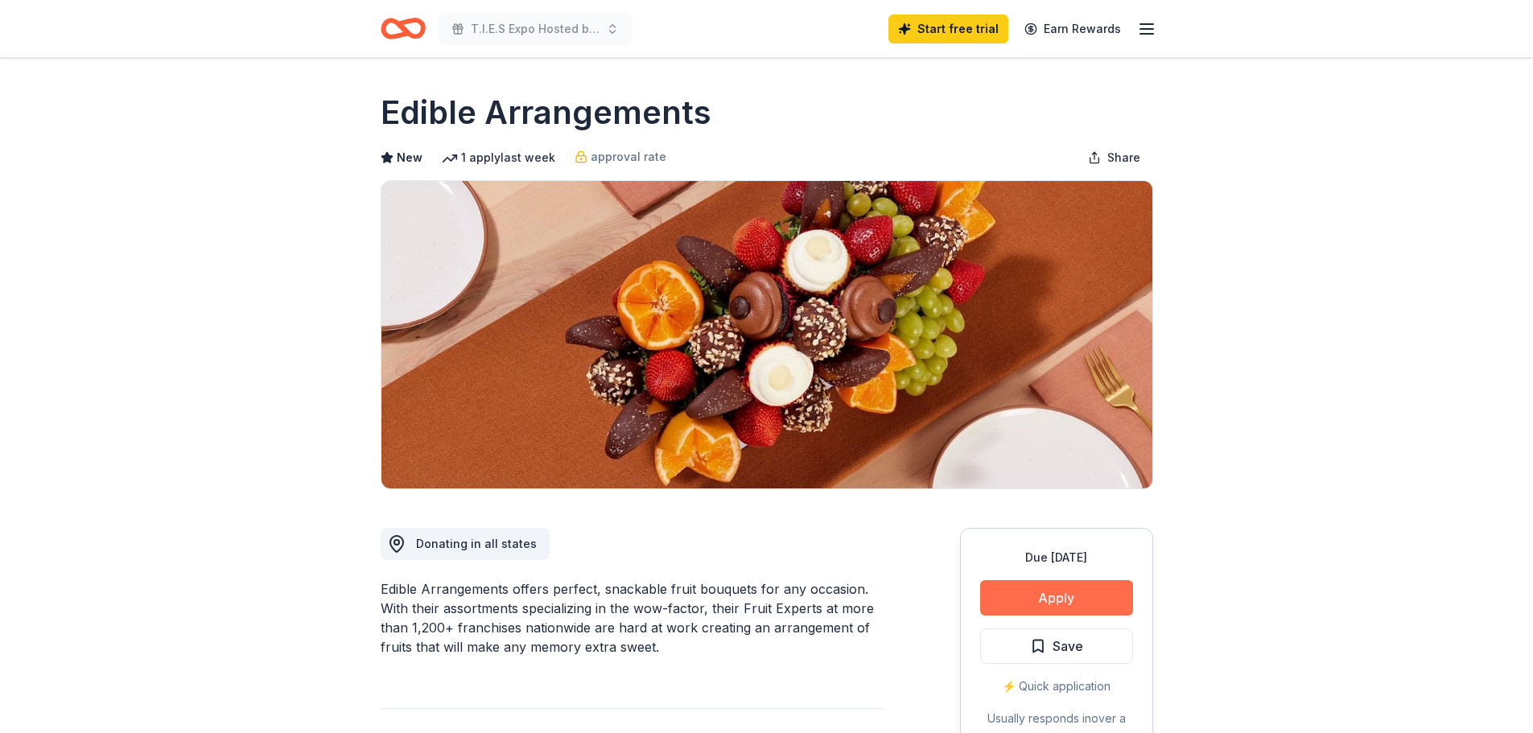
click at [1048, 592] on button "Apply" at bounding box center [1056, 597] width 153 height 35
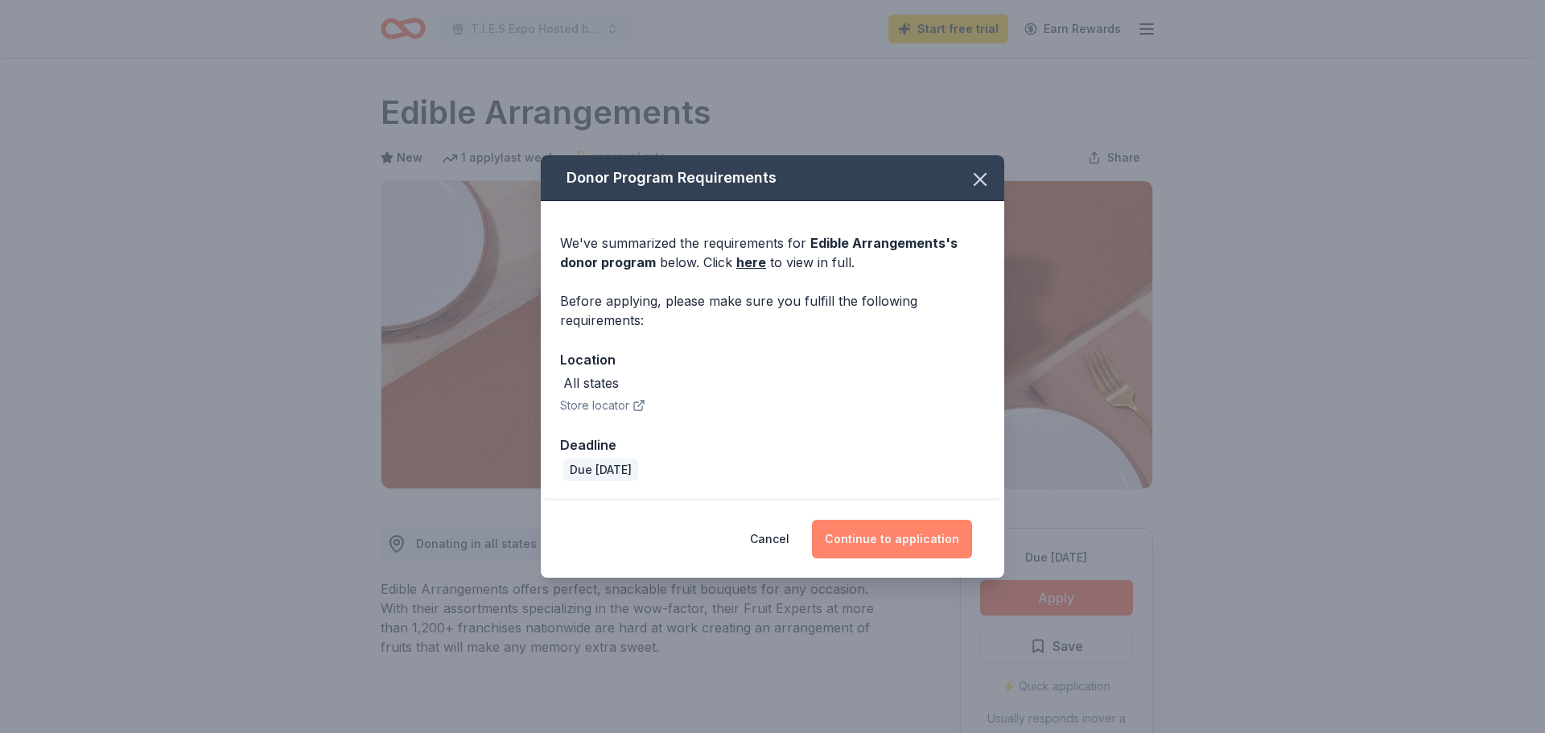
click at [913, 547] on button "Continue to application" at bounding box center [892, 539] width 160 height 39
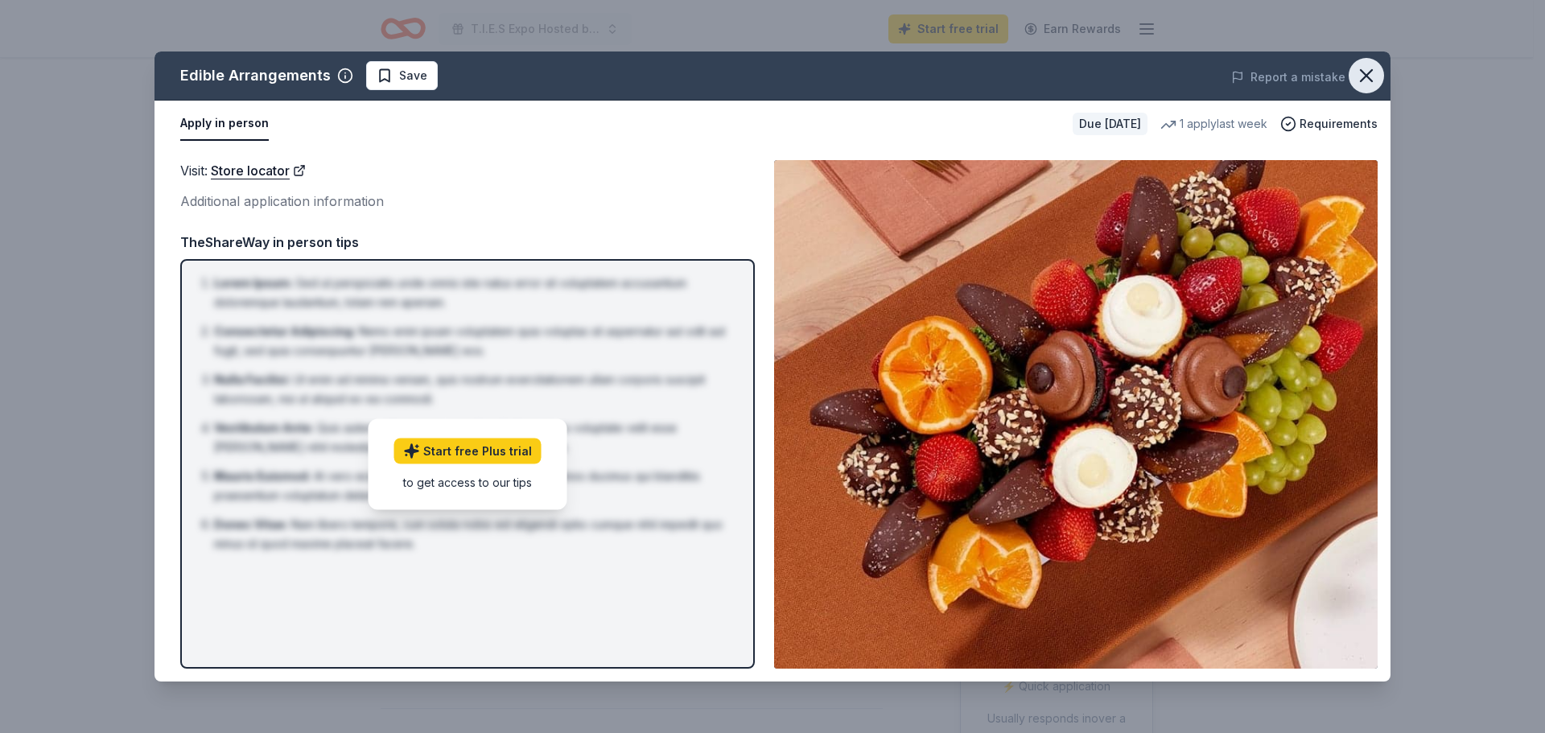
click at [1370, 92] on button "button" at bounding box center [1366, 75] width 35 height 35
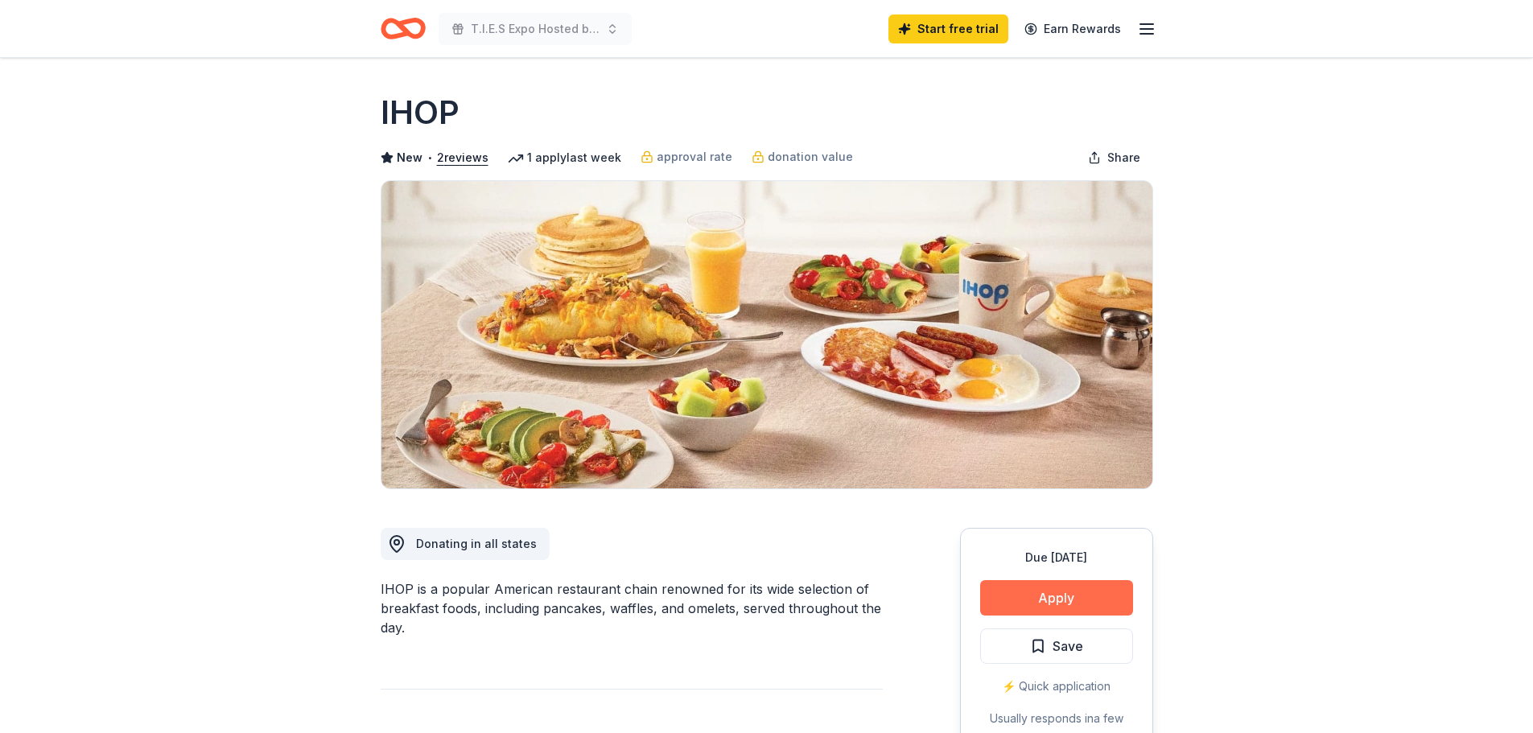
click at [1087, 596] on button "Apply" at bounding box center [1056, 597] width 153 height 35
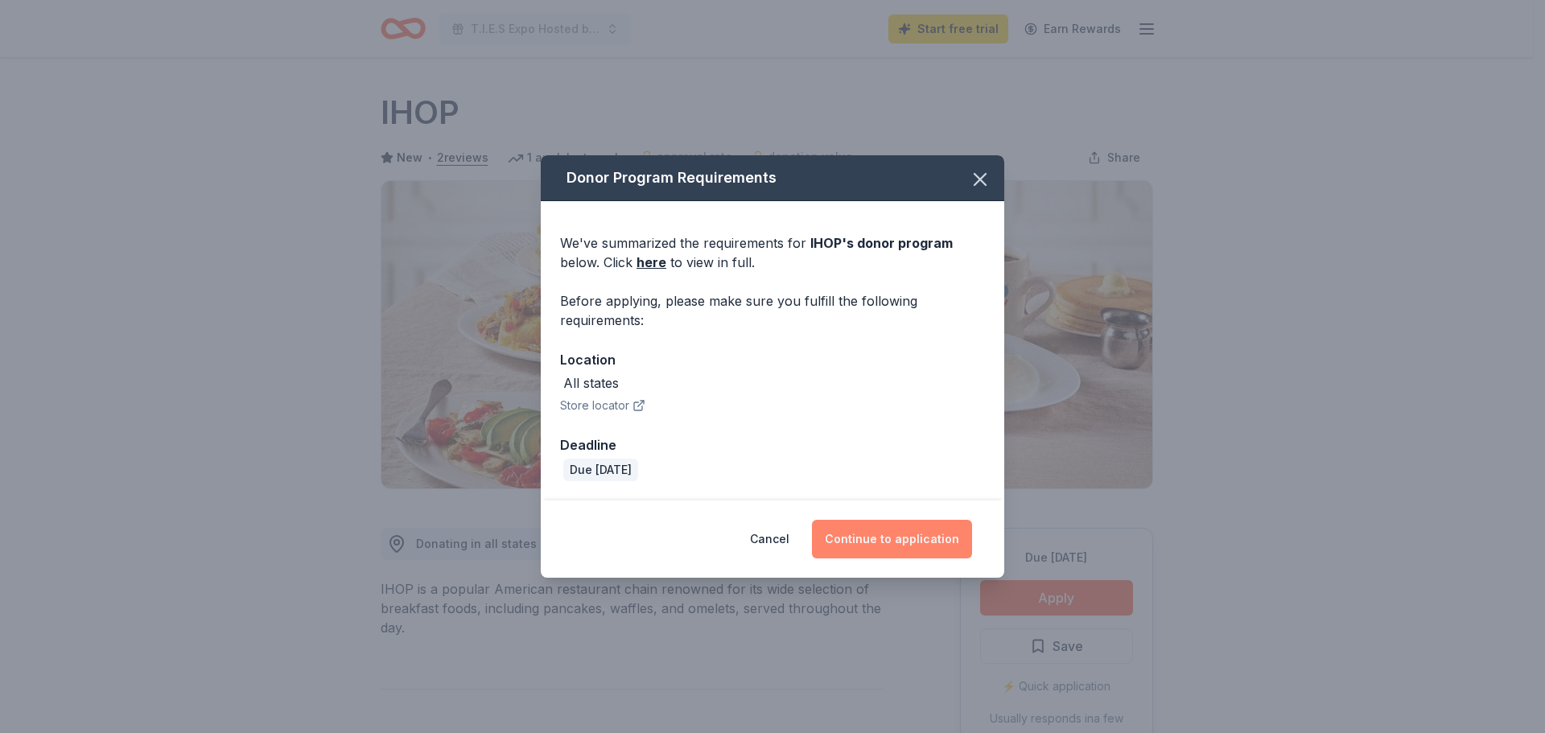
click at [871, 534] on button "Continue to application" at bounding box center [892, 539] width 160 height 39
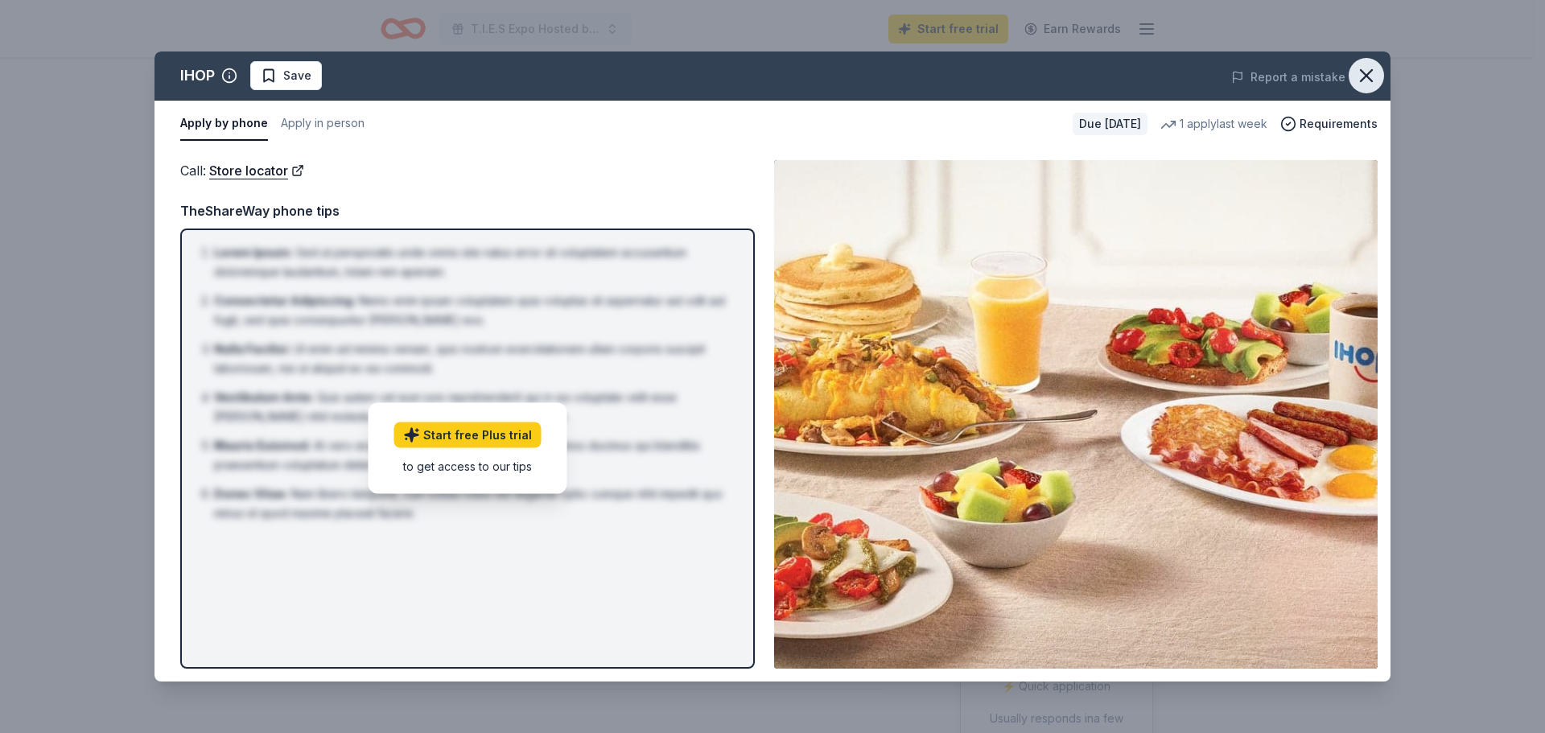
click at [1376, 76] on icon "button" at bounding box center [1366, 75] width 23 height 23
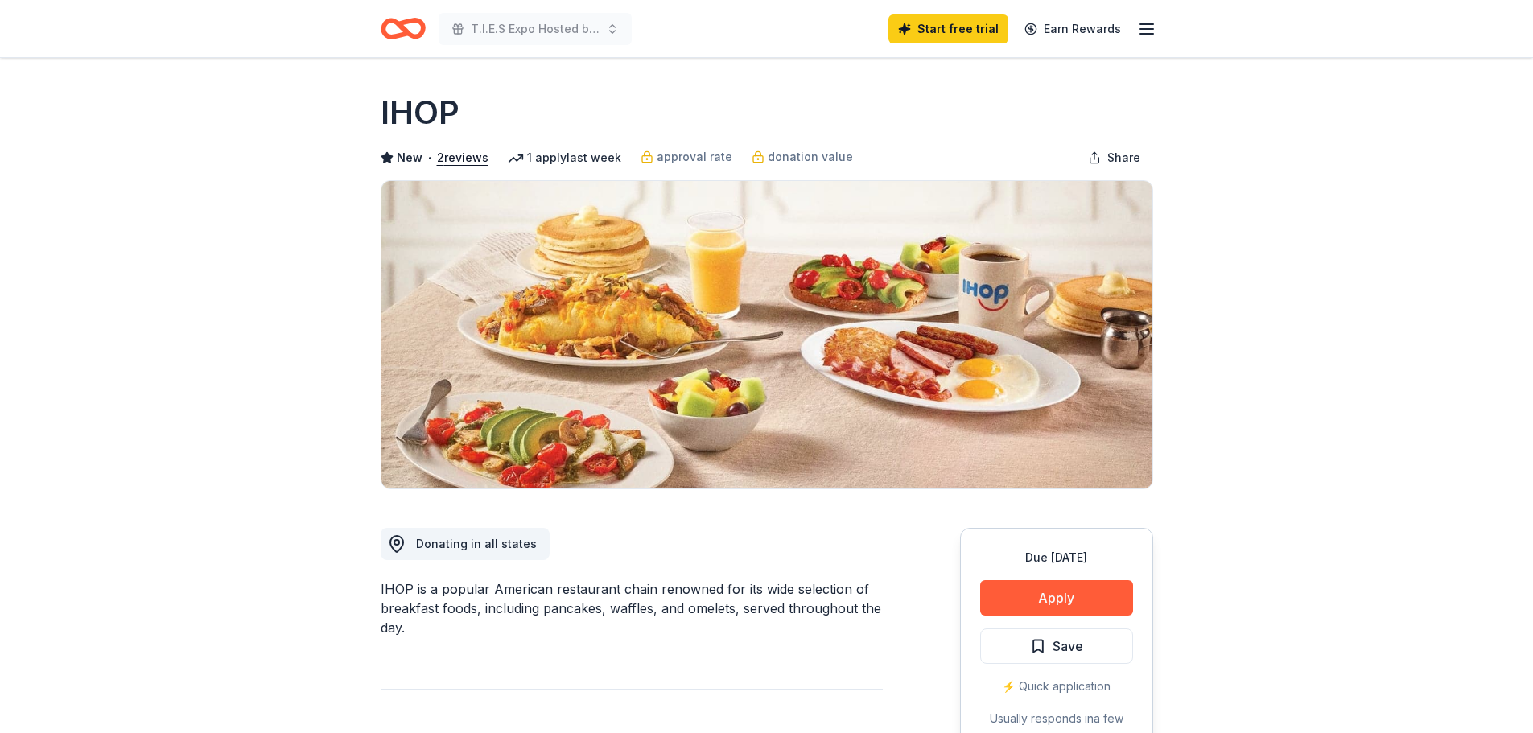
click at [415, 32] on icon "Home" at bounding box center [403, 29] width 45 height 38
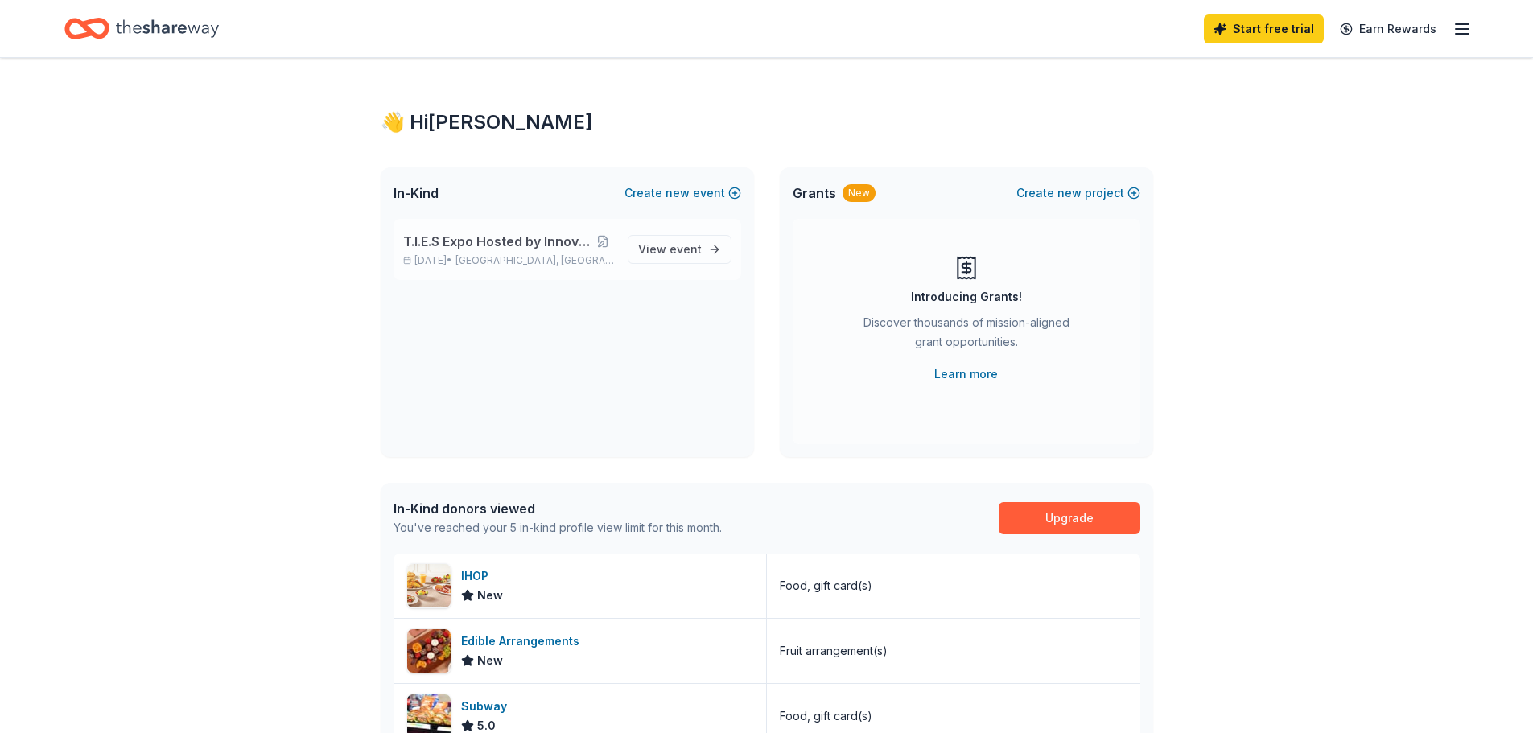
click at [493, 245] on span "T.I.E.S Expo Hosted by Innovative Learning" at bounding box center [497, 241] width 189 height 19
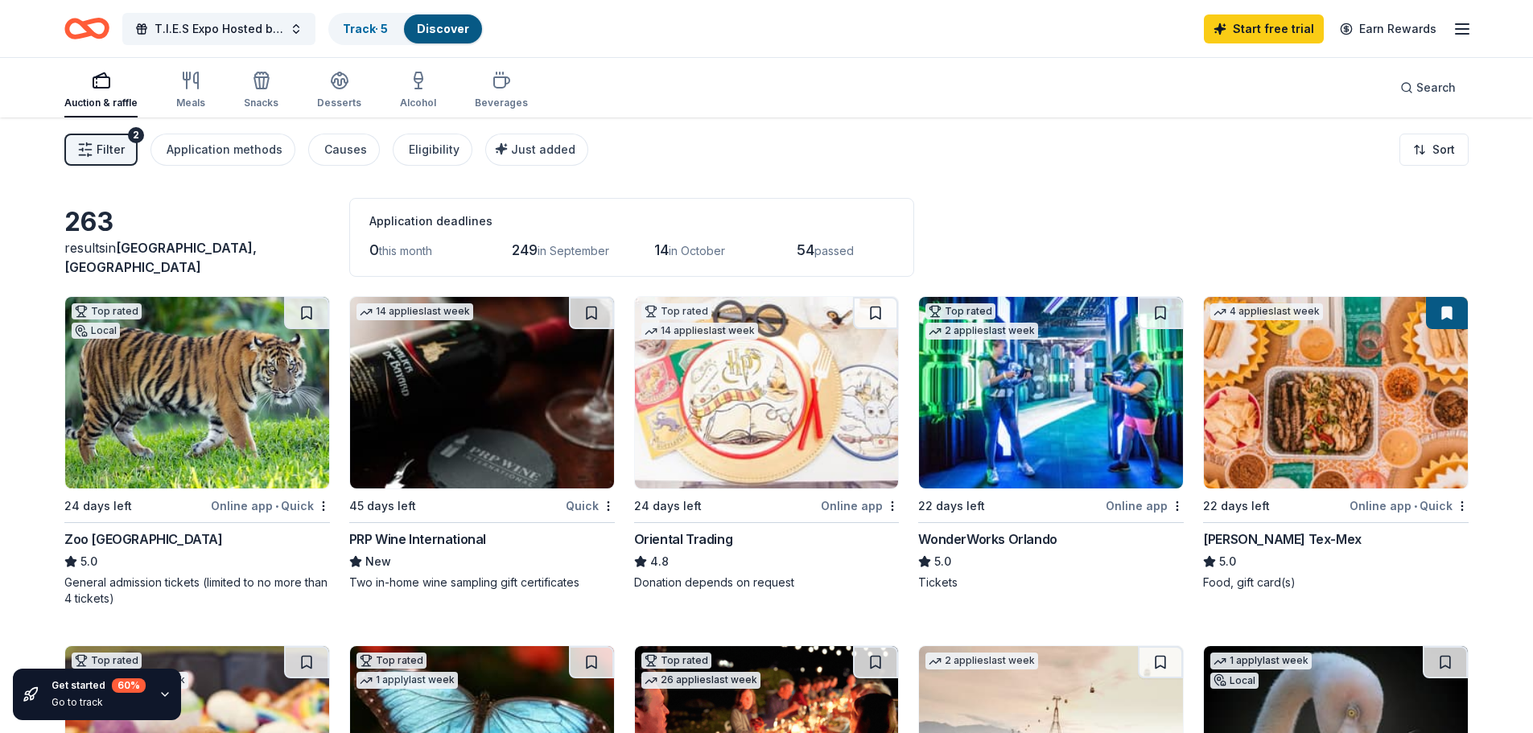
click at [560, 252] on span "in September" at bounding box center [574, 251] width 72 height 14
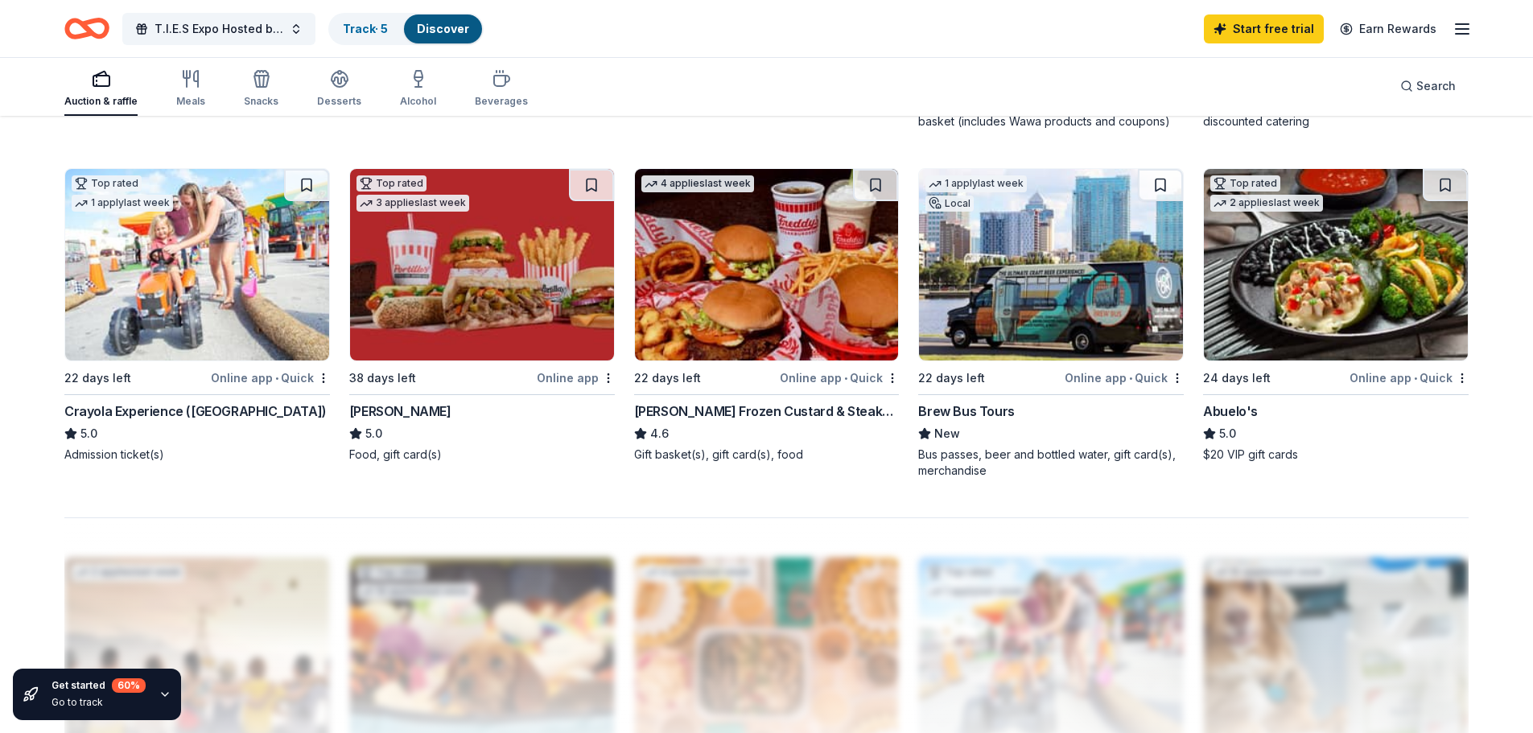
scroll to position [1203, 0]
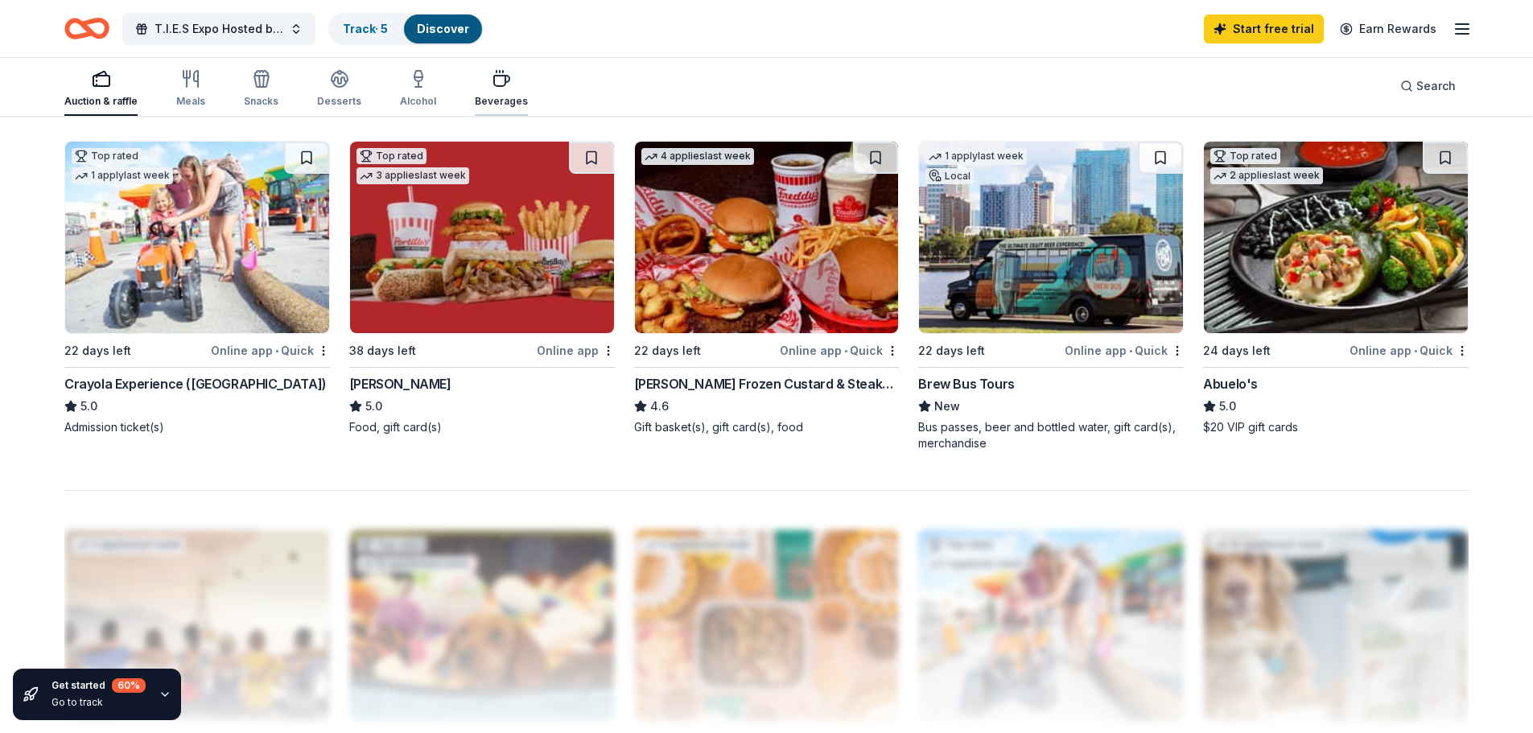
click at [494, 96] on div "Beverages" at bounding box center [501, 101] width 53 height 13
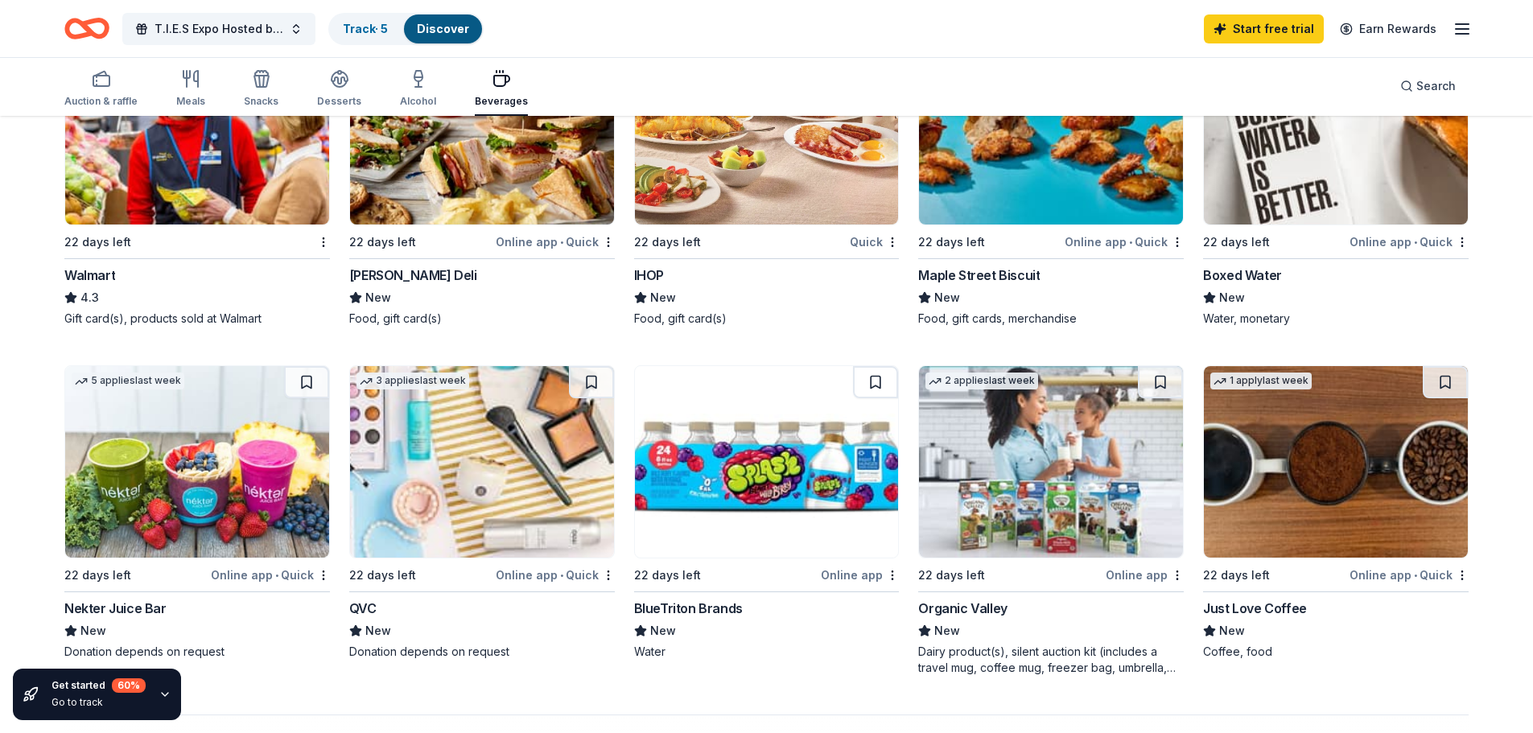
scroll to position [885, 0]
